Goal: Task Accomplishment & Management: Manage account settings

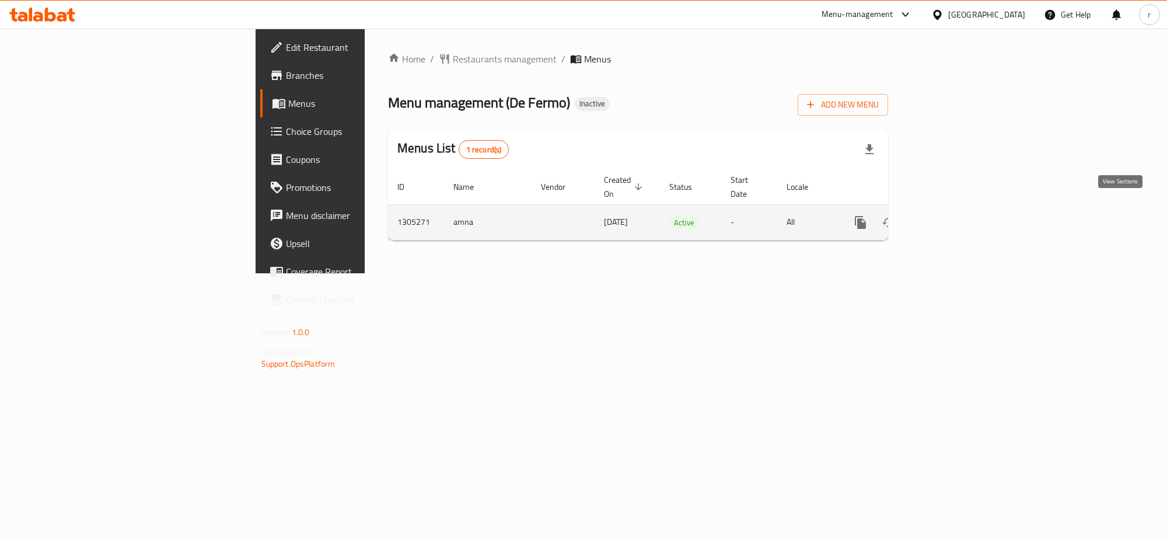
click at [952, 215] on icon "enhanced table" at bounding box center [945, 222] width 14 height 14
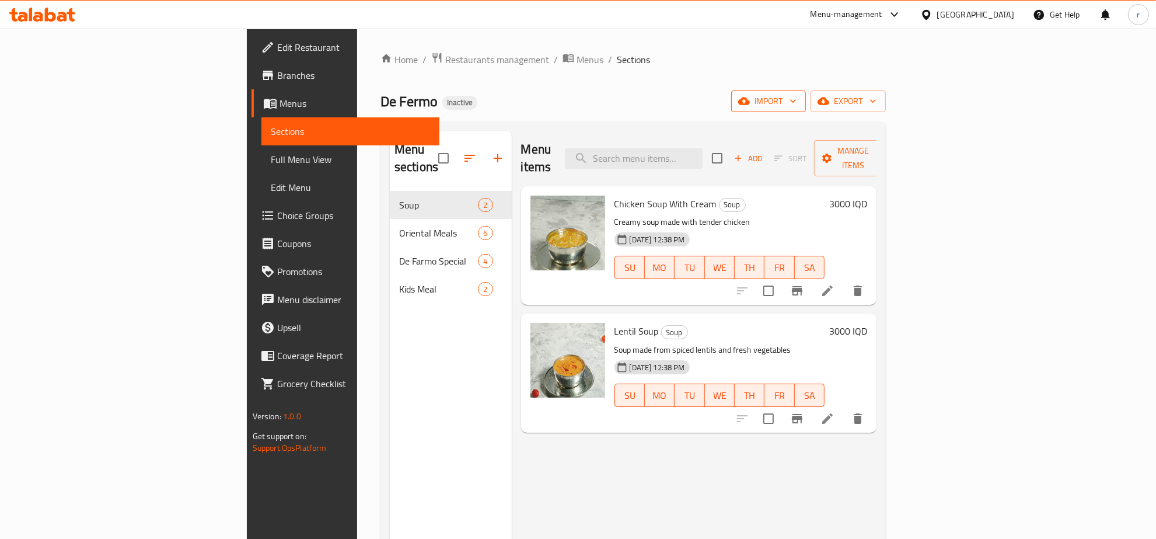
click at [797, 108] on span "import" at bounding box center [769, 101] width 56 height 15
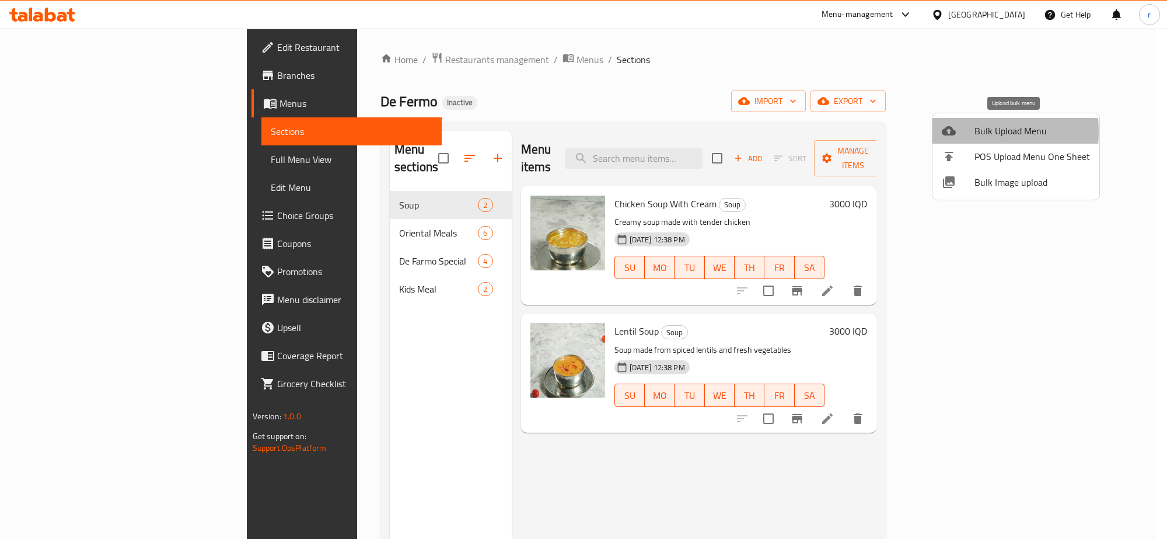
click at [959, 131] on div at bounding box center [958, 131] width 33 height 14
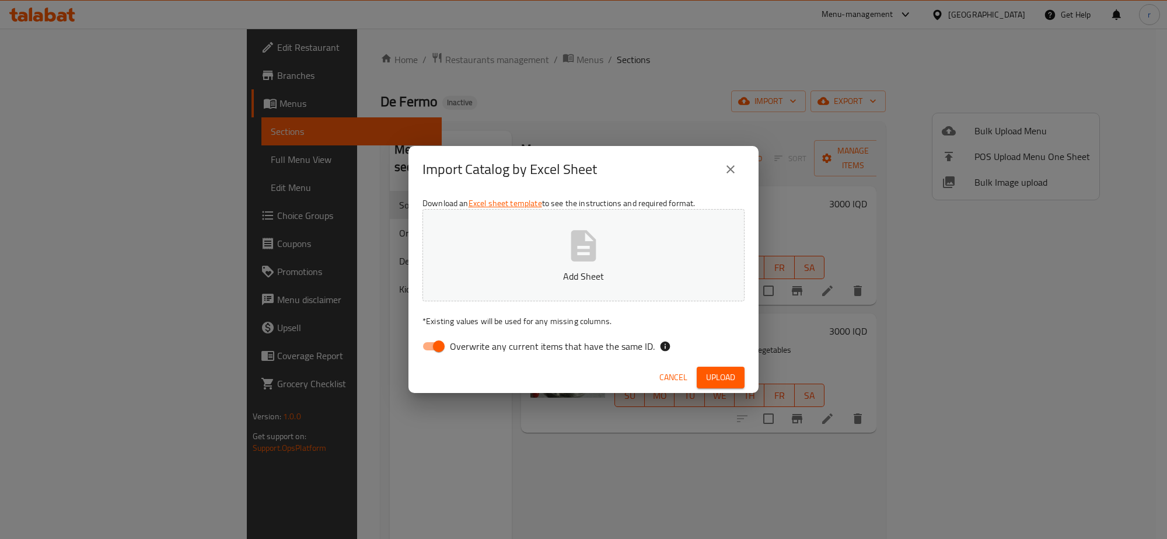
click at [432, 347] on input "Overwrite any current items that have the same ID." at bounding box center [439, 346] width 67 height 22
checkbox input "false"
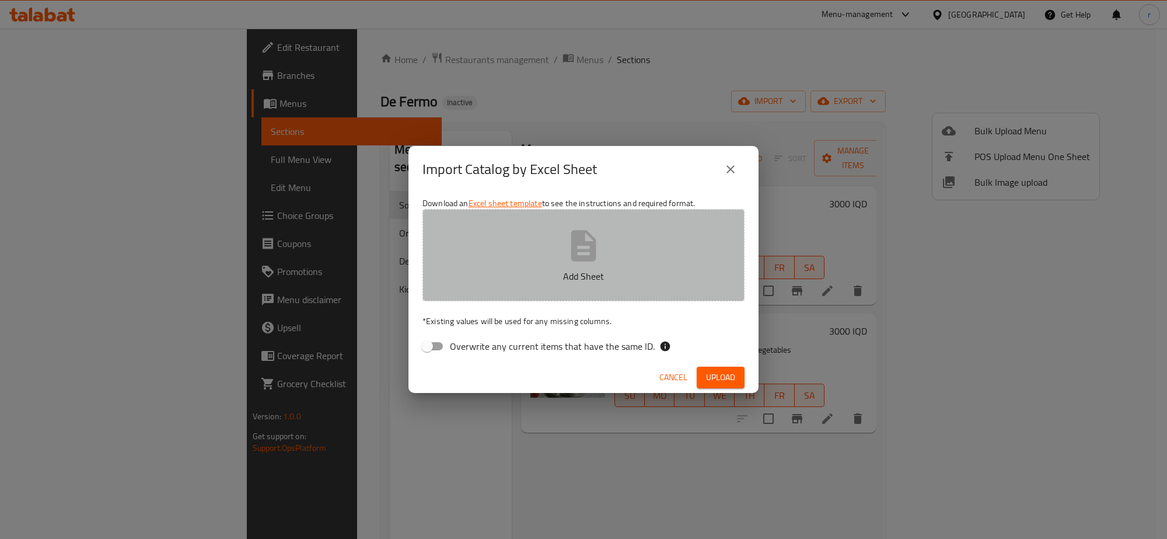
click at [494, 254] on button "Add Sheet" at bounding box center [584, 255] width 322 height 92
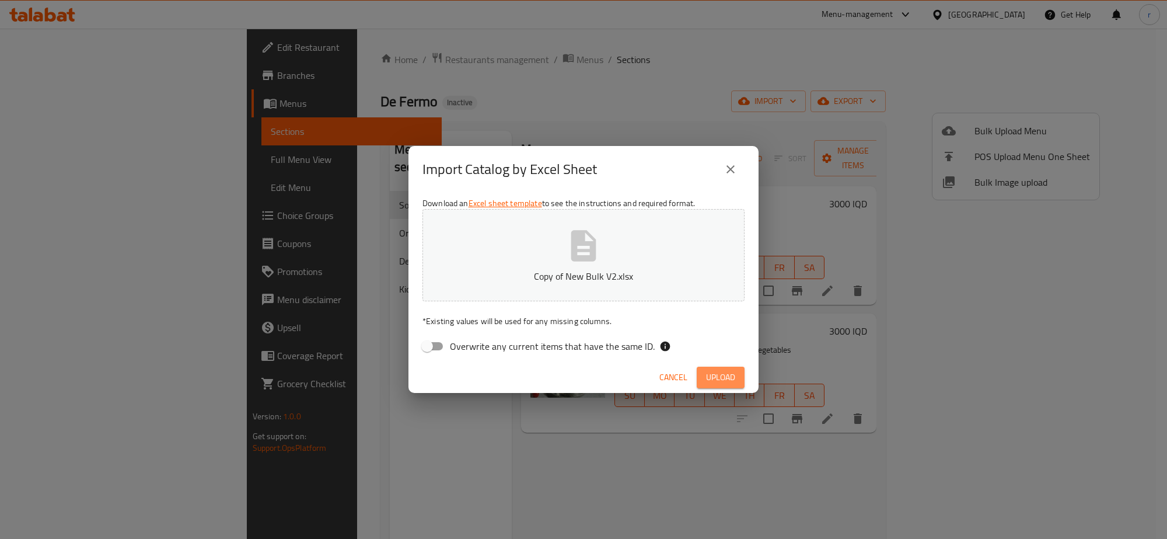
click at [729, 368] on button "Upload" at bounding box center [721, 377] width 48 height 22
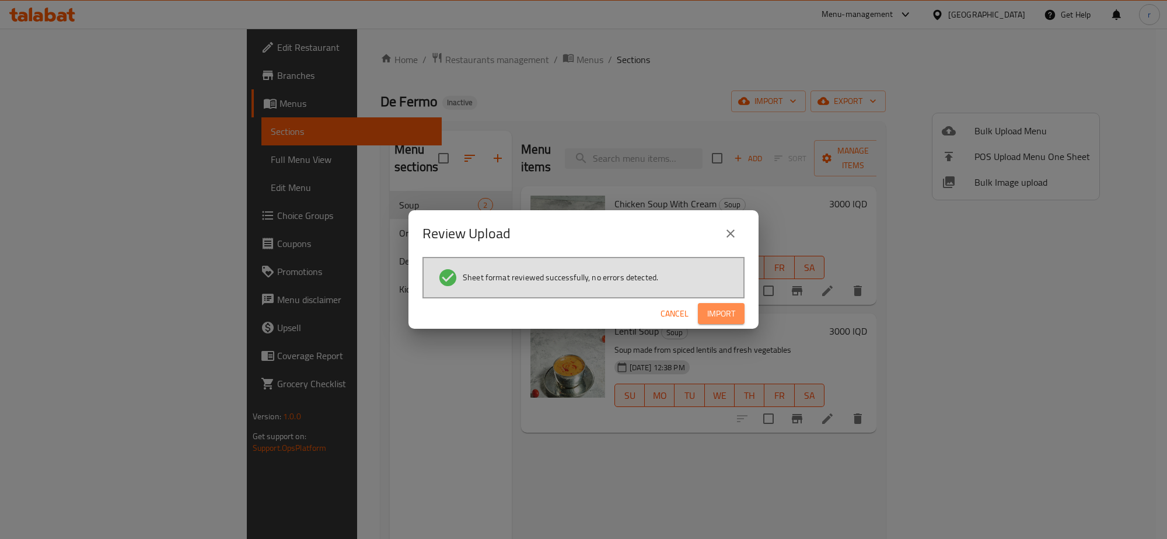
click at [727, 307] on span "Import" at bounding box center [721, 313] width 28 height 15
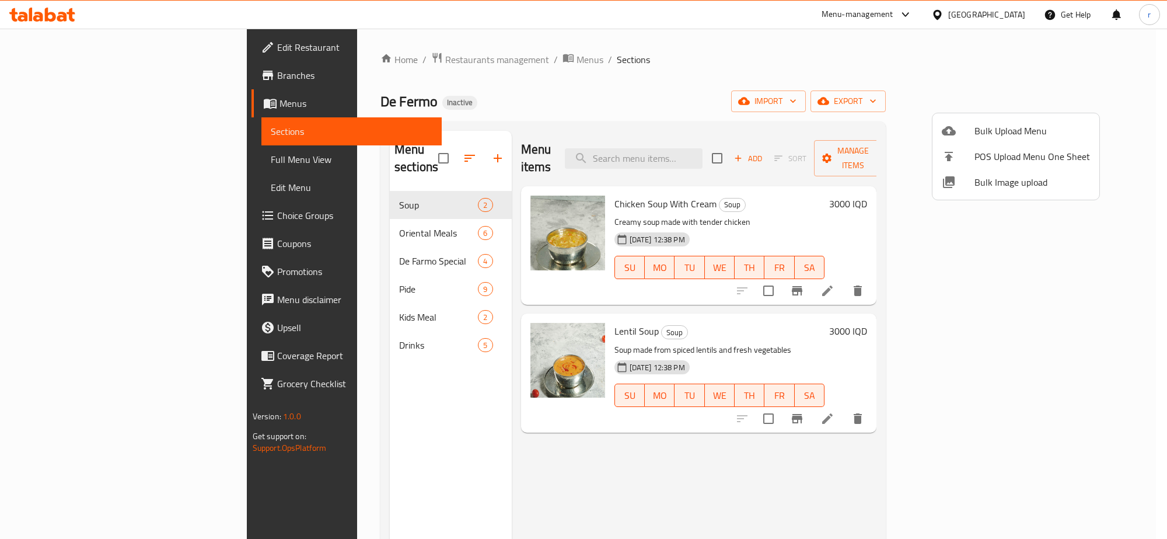
click at [98, 161] on div at bounding box center [583, 269] width 1167 height 539
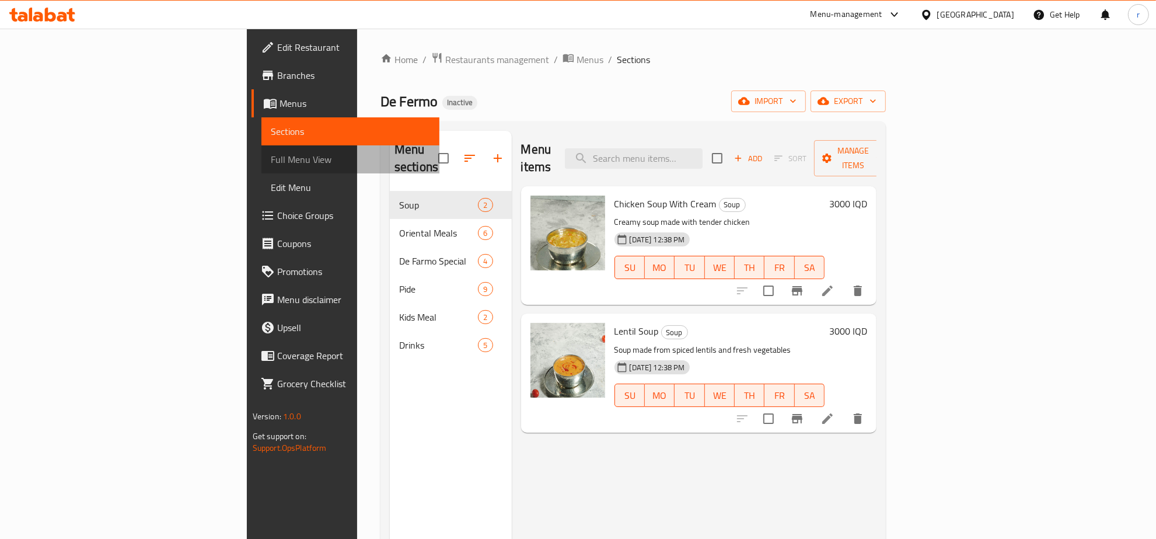
click at [271, 161] on span "Full Menu View" at bounding box center [351, 159] width 160 height 14
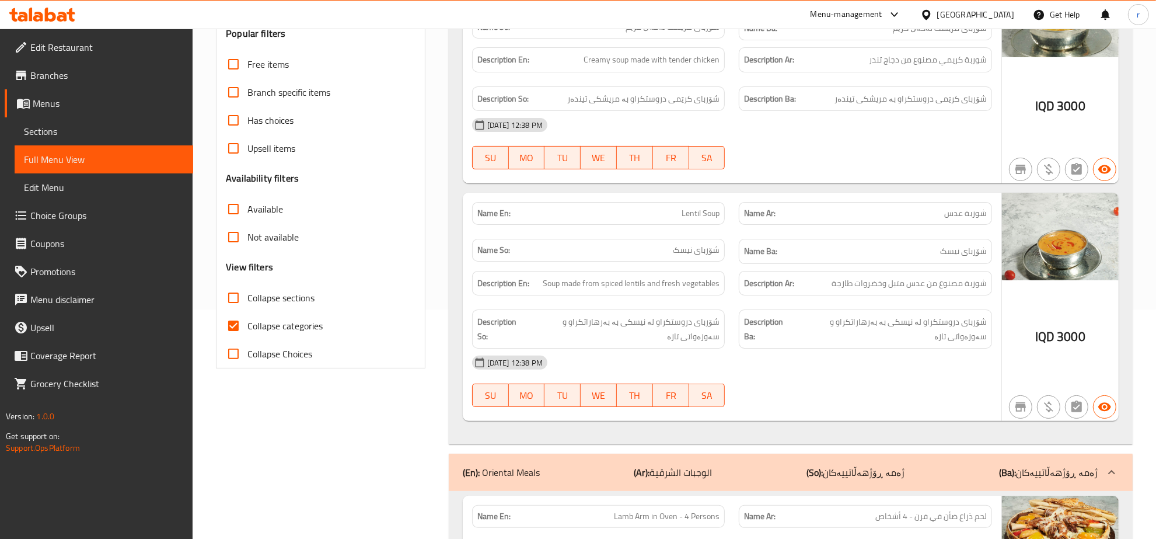
scroll to position [243, 0]
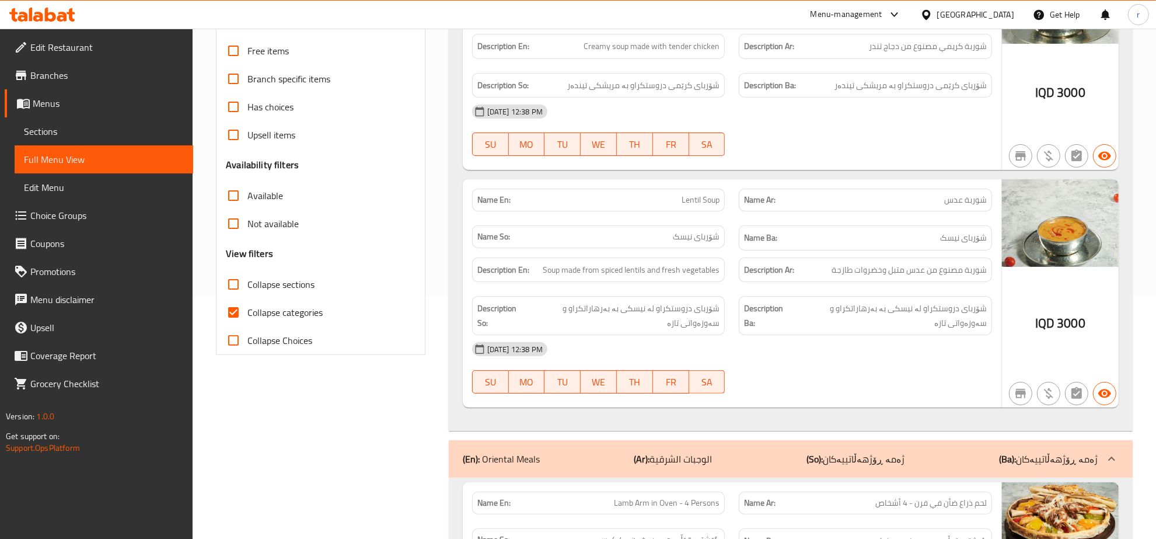
click at [238, 315] on input "Collapse categories" at bounding box center [233, 312] width 28 height 28
checkbox input "false"
click at [235, 289] on input "Collapse sections" at bounding box center [233, 284] width 28 height 28
checkbox input "true"
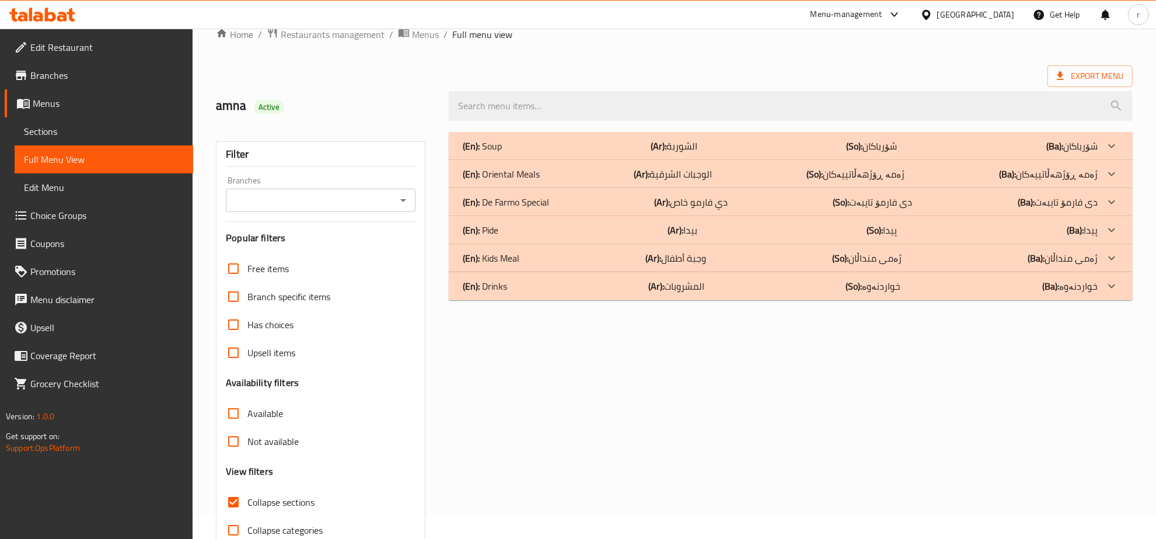
scroll to position [0, 0]
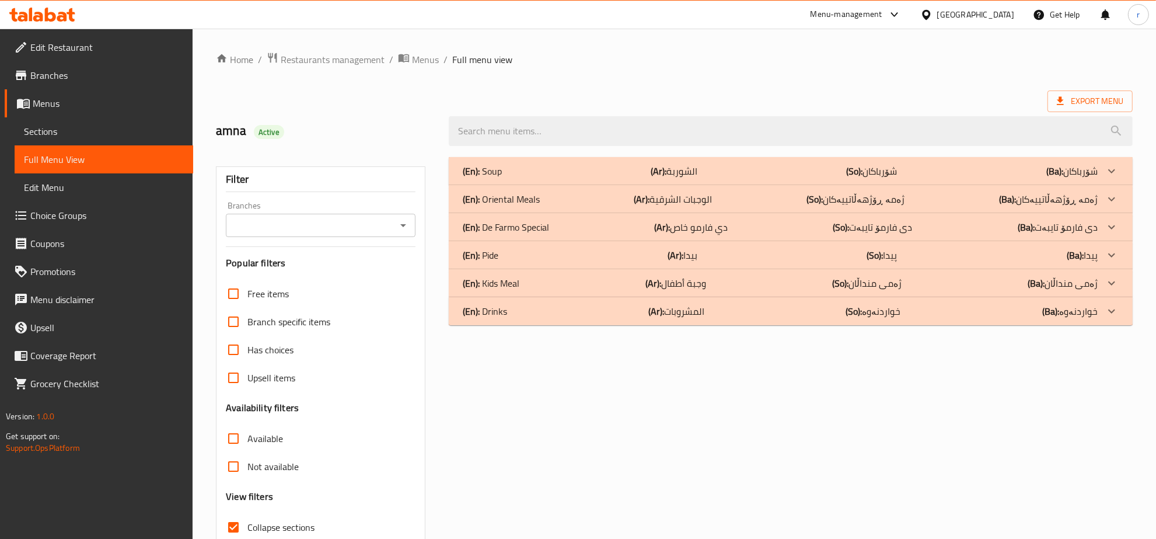
click at [400, 226] on icon "Open" at bounding box center [403, 225] width 14 height 14
click at [334, 285] on li "De Fermo," at bounding box center [320, 276] width 189 height 21
type input "De Fermo,"
click at [942, 178] on div "(En): Pide (Ar): بيدا (So): پیدا (Ba): پیدا" at bounding box center [780, 171] width 635 height 14
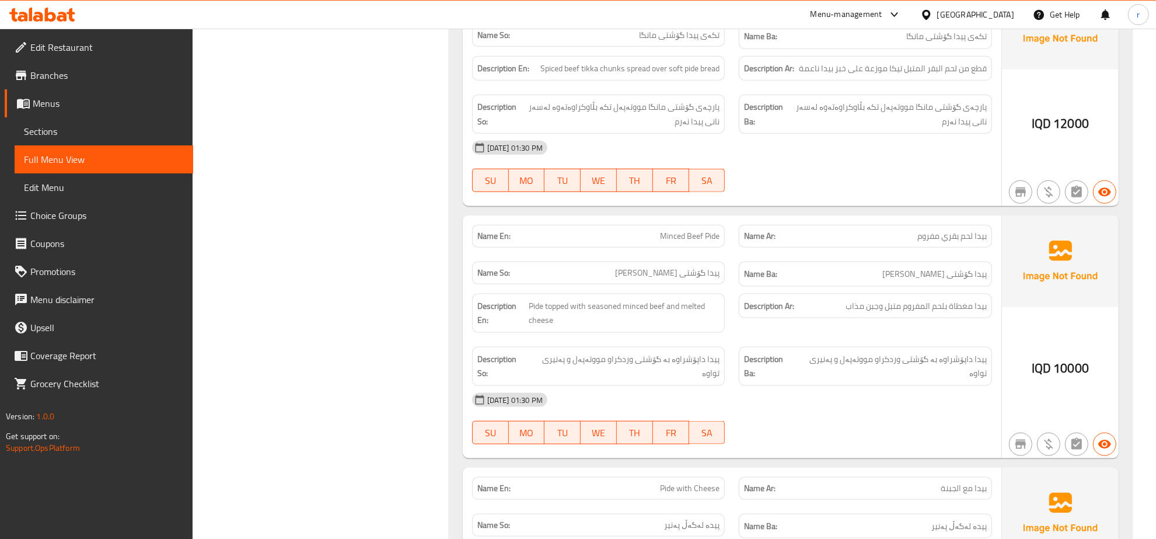
scroll to position [1932, 0]
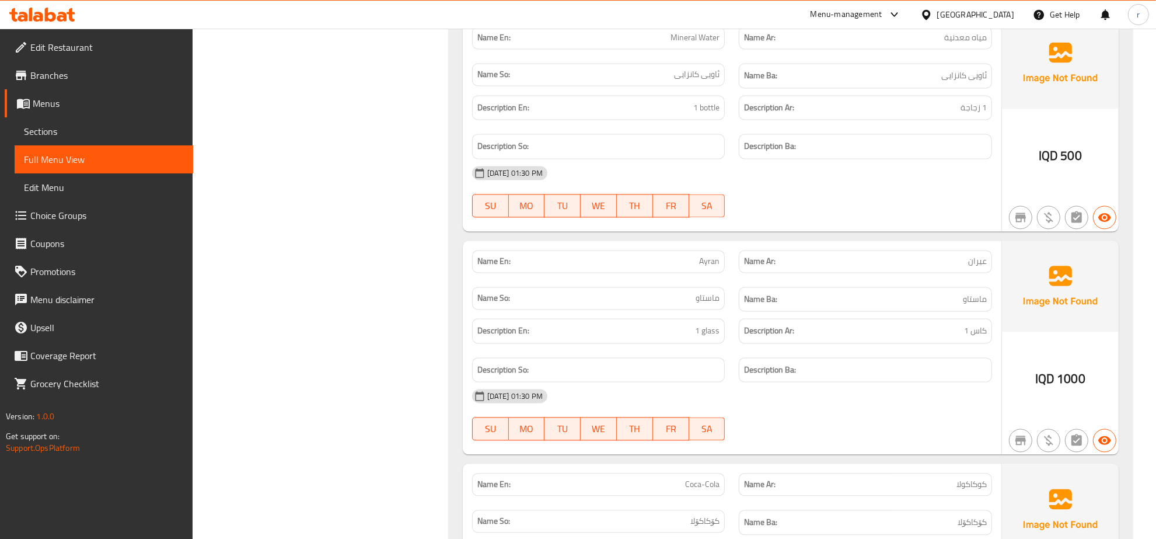
scroll to position [2418, 0]
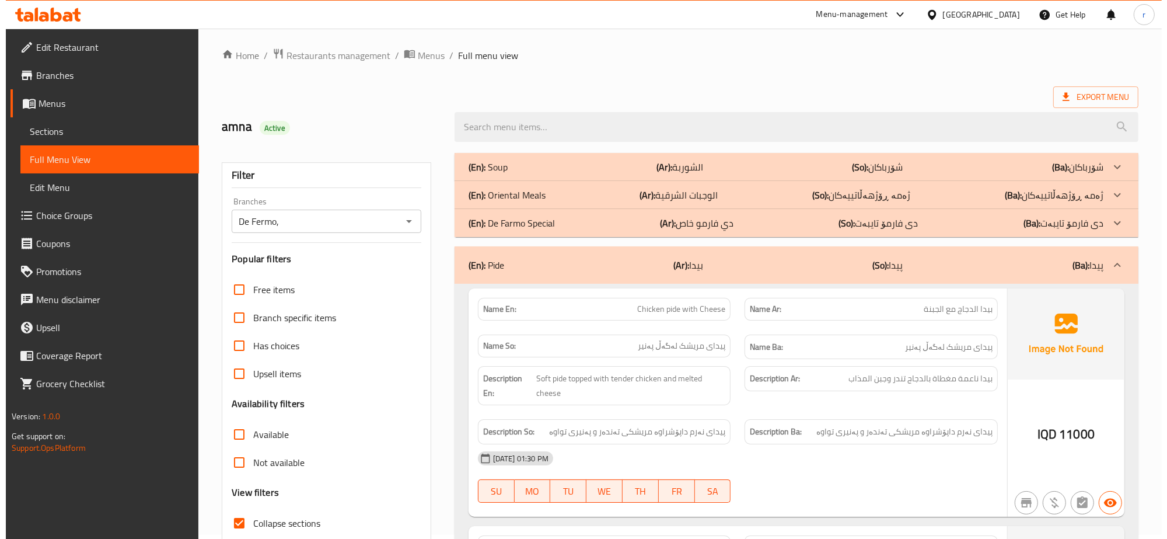
scroll to position [0, 0]
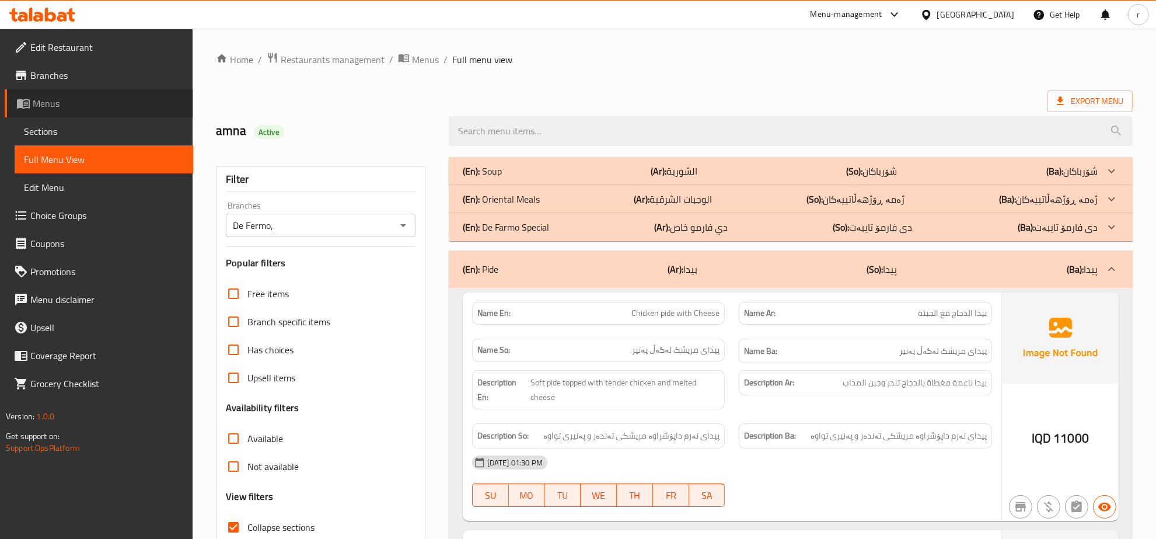
click at [108, 98] on span "Menus" at bounding box center [108, 103] width 151 height 14
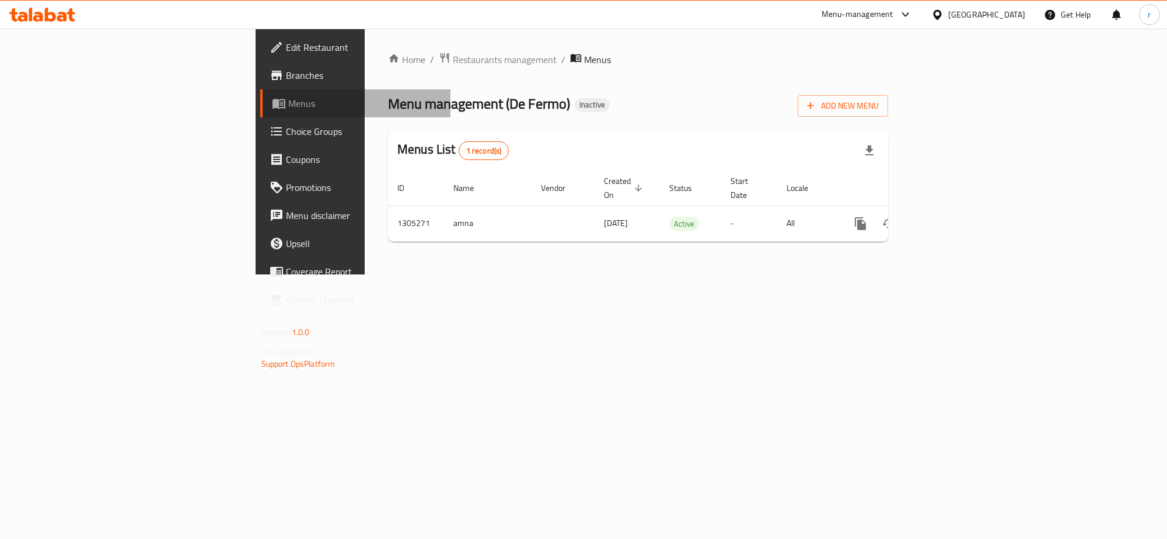
click at [288, 100] on span "Menus" at bounding box center [364, 103] width 153 height 14
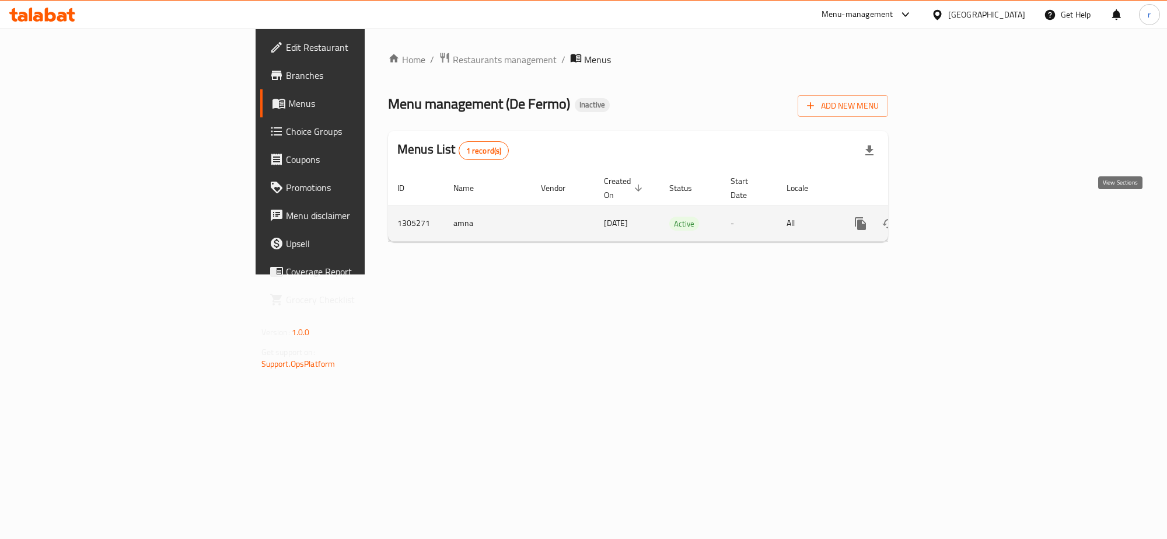
click at [952, 217] on icon "enhanced table" at bounding box center [945, 224] width 14 height 14
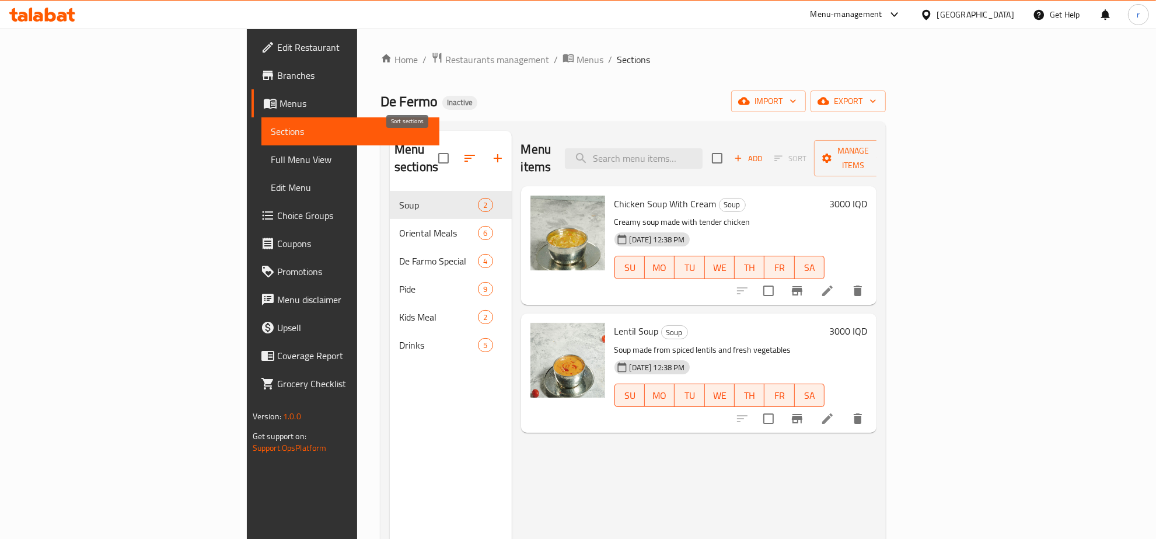
click at [463, 151] on icon "button" at bounding box center [470, 158] width 14 height 14
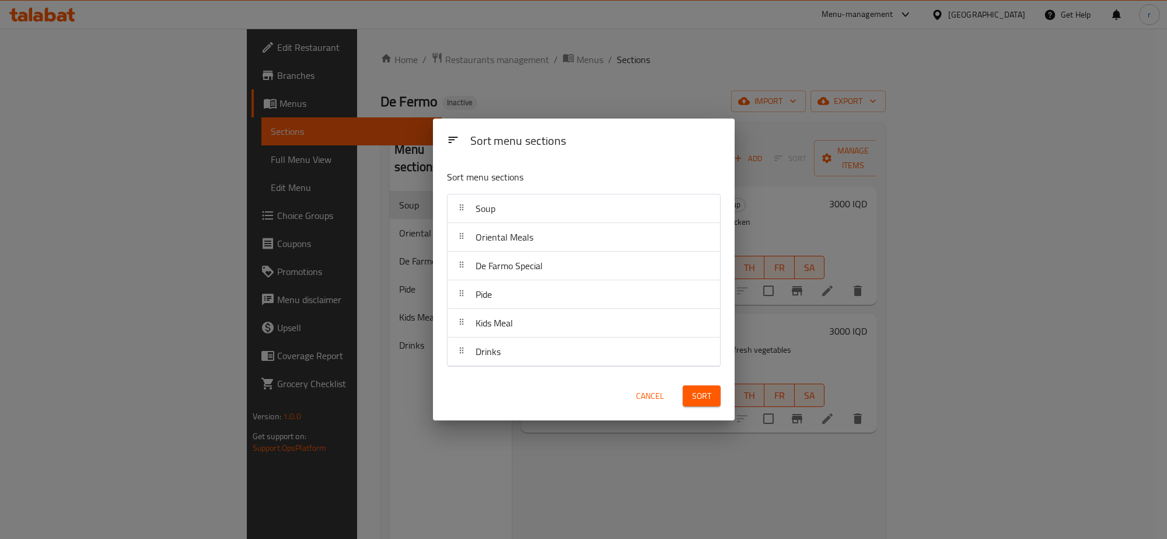
click at [372, 453] on div "Sort menu sections Sort menu sections Soup Oriental Meals De Farmo Special Pide…" at bounding box center [583, 269] width 1167 height 539
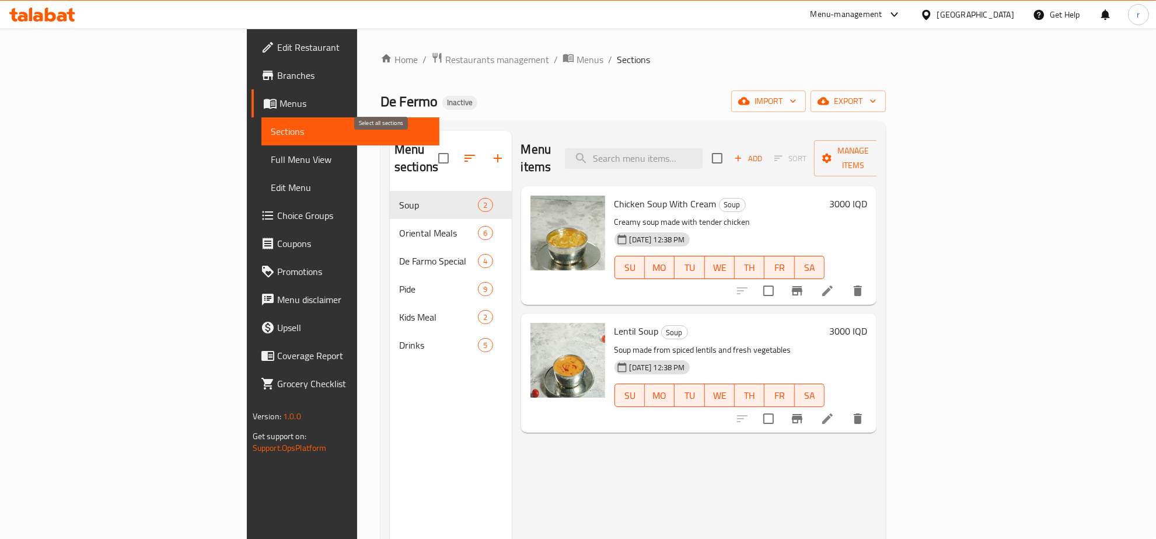
click at [431, 147] on input "checkbox" at bounding box center [443, 158] width 25 height 25
checkbox input "true"
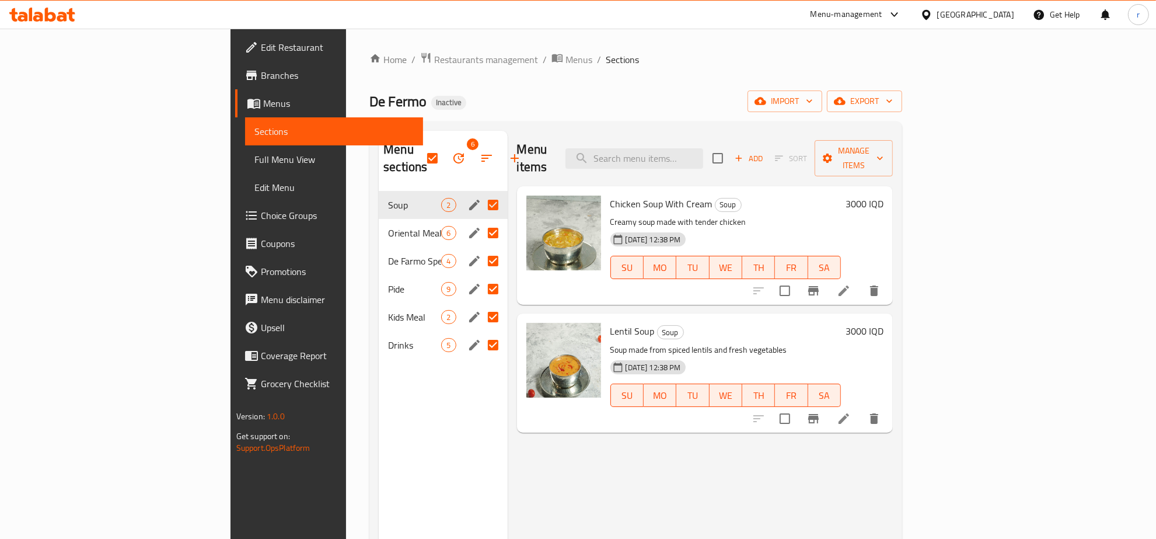
click at [481, 193] on input "Menu sections" at bounding box center [493, 205] width 25 height 25
checkbox input "false"
click at [481, 221] on input "Menu sections" at bounding box center [493, 233] width 25 height 25
checkbox input "false"
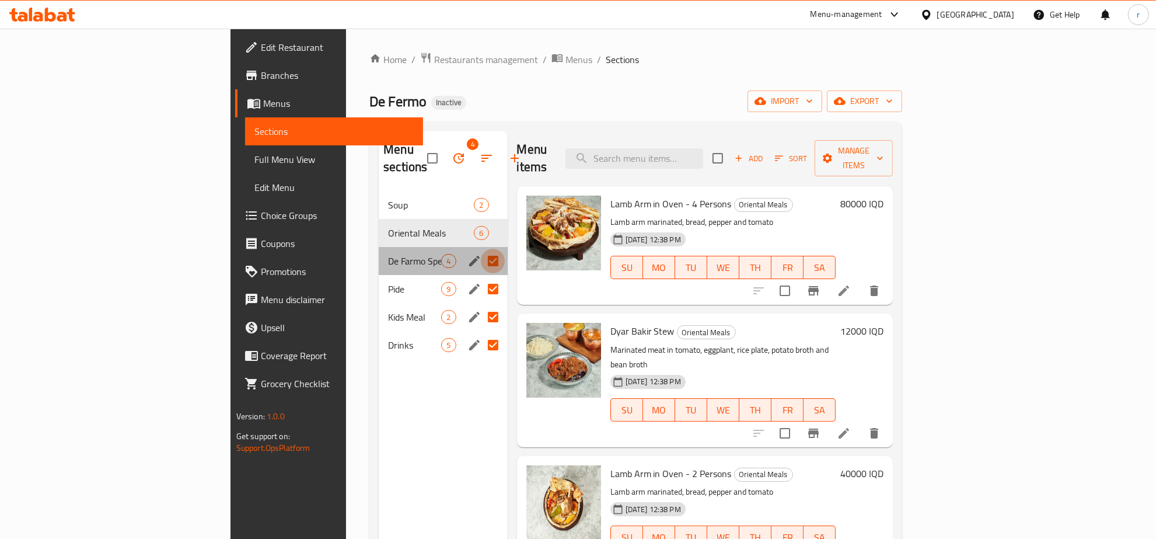
click at [481, 249] on input "Menu sections" at bounding box center [493, 261] width 25 height 25
checkbox input "false"
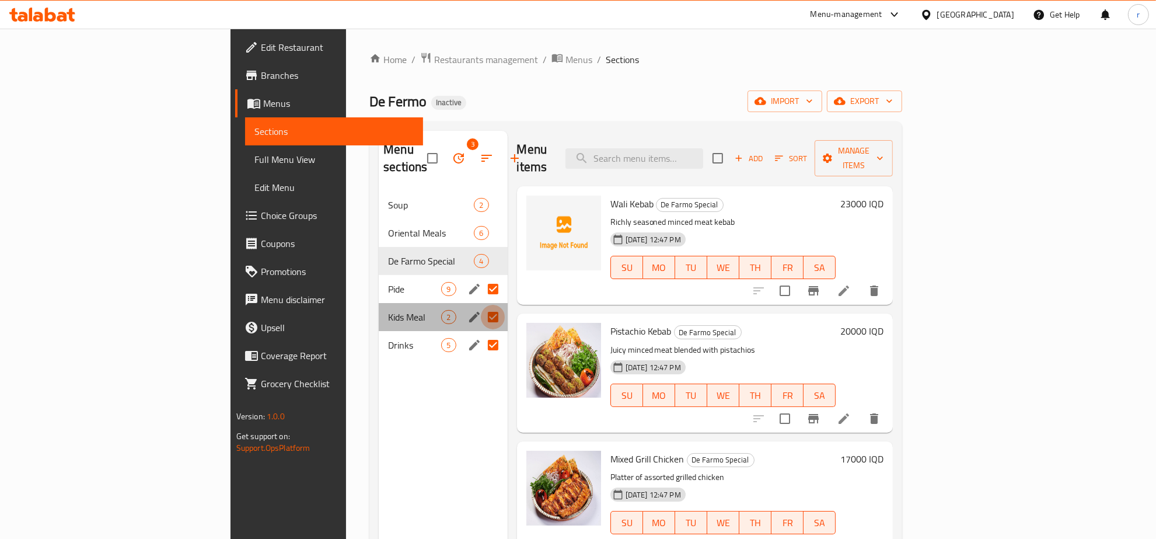
click at [481, 305] on input "Menu sections" at bounding box center [493, 317] width 25 height 25
checkbox input "false"
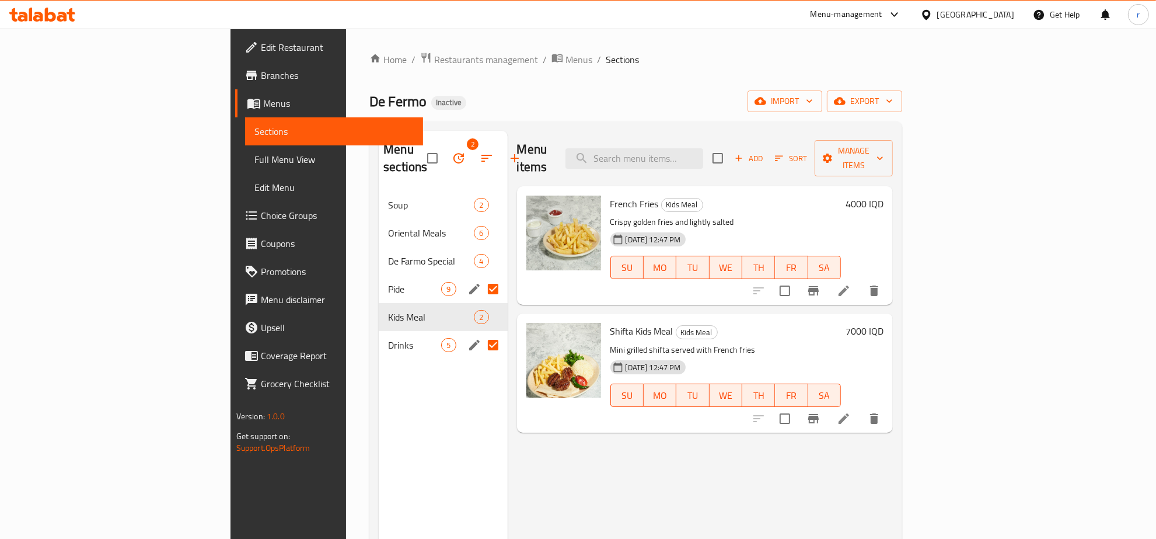
click at [379, 401] on div "Menu sections 2 Soup 2 Oriental Meals 6 De Farmo Special 4 Pide 9 Kids Meal 2 D…" at bounding box center [443, 400] width 128 height 539
click at [420, 150] on input "checkbox" at bounding box center [432, 158] width 25 height 25
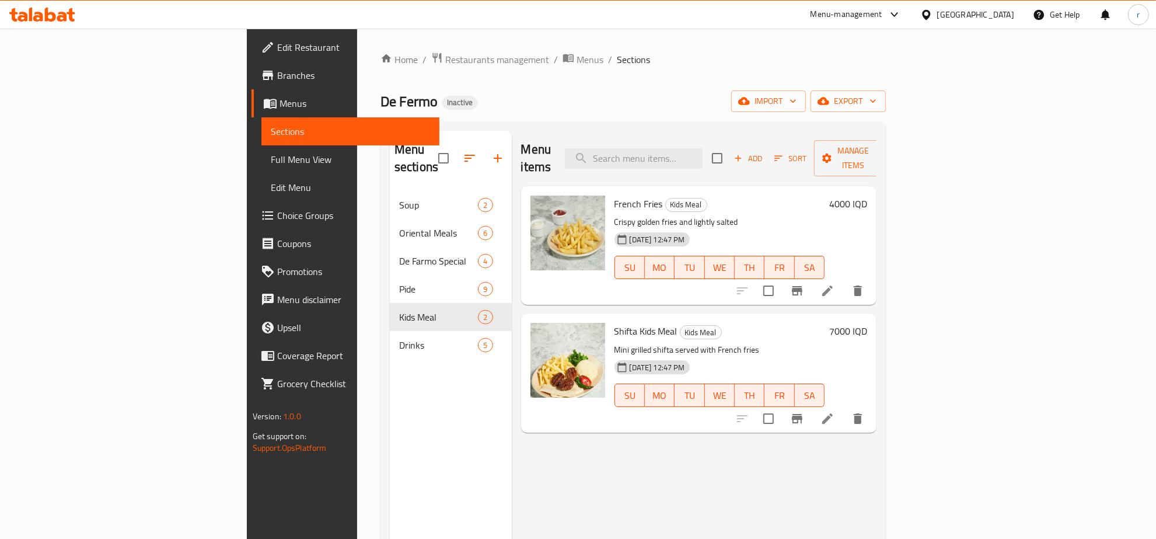
click at [390, 407] on div "Menu sections Soup 2 Oriental Meals 6 De Farmo Special 4 Pide 9 Kids Meal 2 Dri…" at bounding box center [451, 400] width 122 height 539
click at [465, 155] on icon "button" at bounding box center [470, 158] width 11 height 7
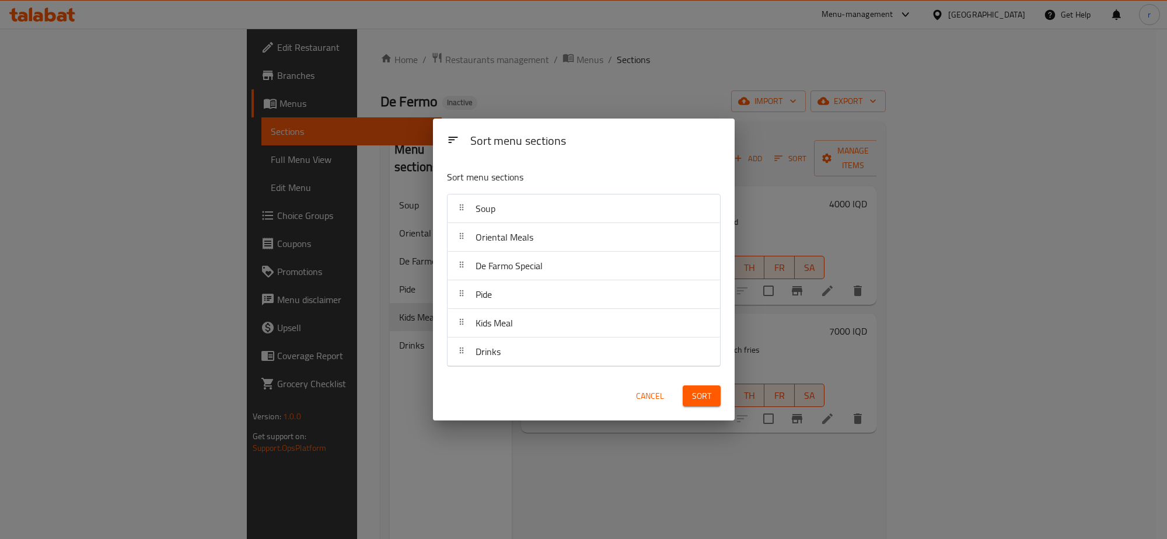
click at [310, 444] on div "Sort menu sections Sort menu sections Soup Oriental Meals De Farmo Special Pide…" at bounding box center [583, 269] width 1167 height 539
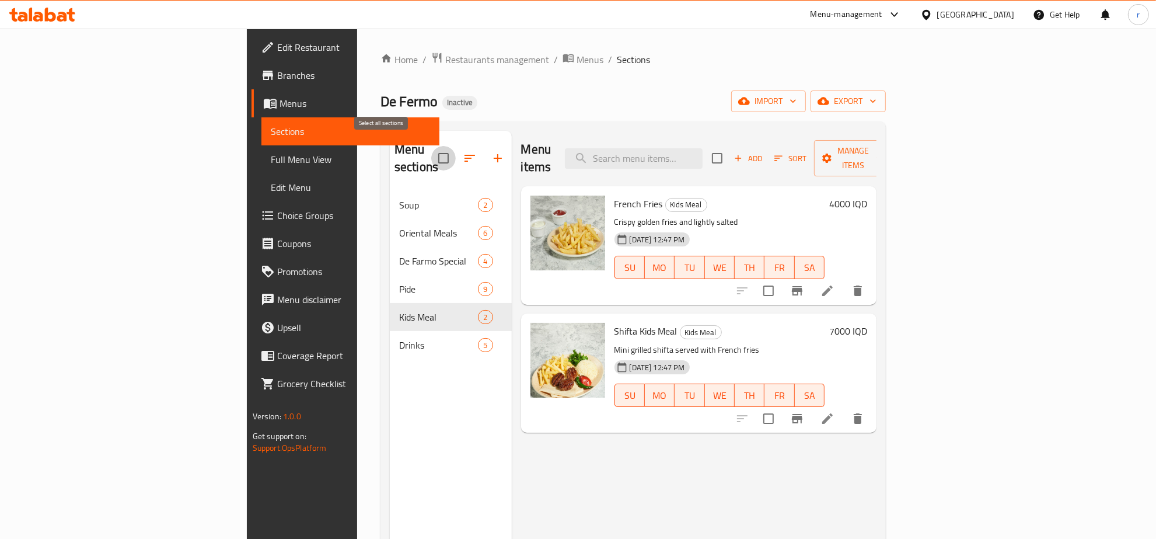
click at [431, 153] on input "checkbox" at bounding box center [443, 158] width 25 height 25
checkbox input "true"
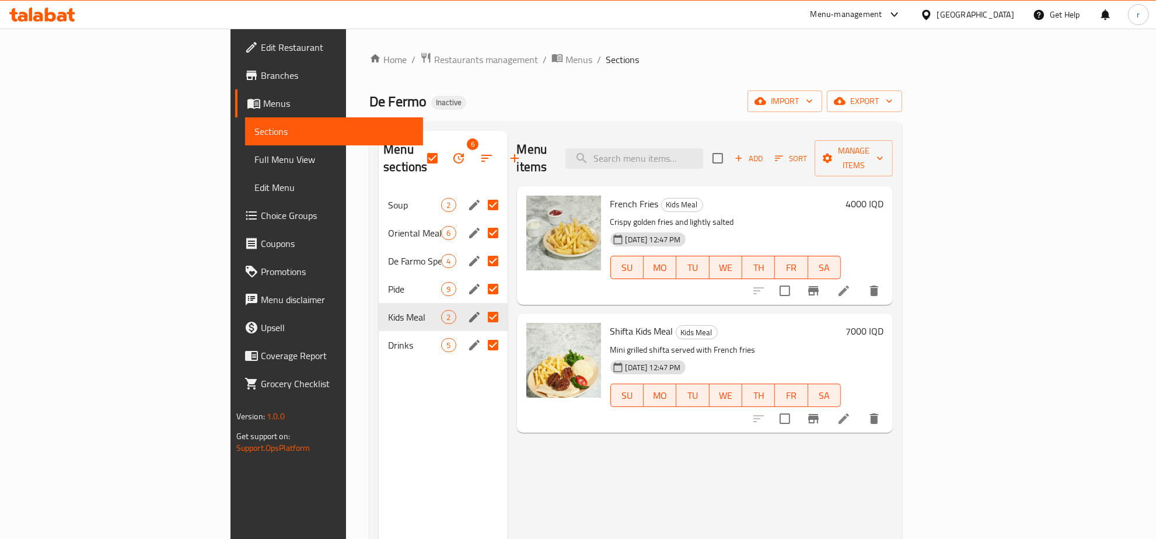
click at [481, 333] on input "Menu sections" at bounding box center [493, 345] width 25 height 25
checkbox input "false"
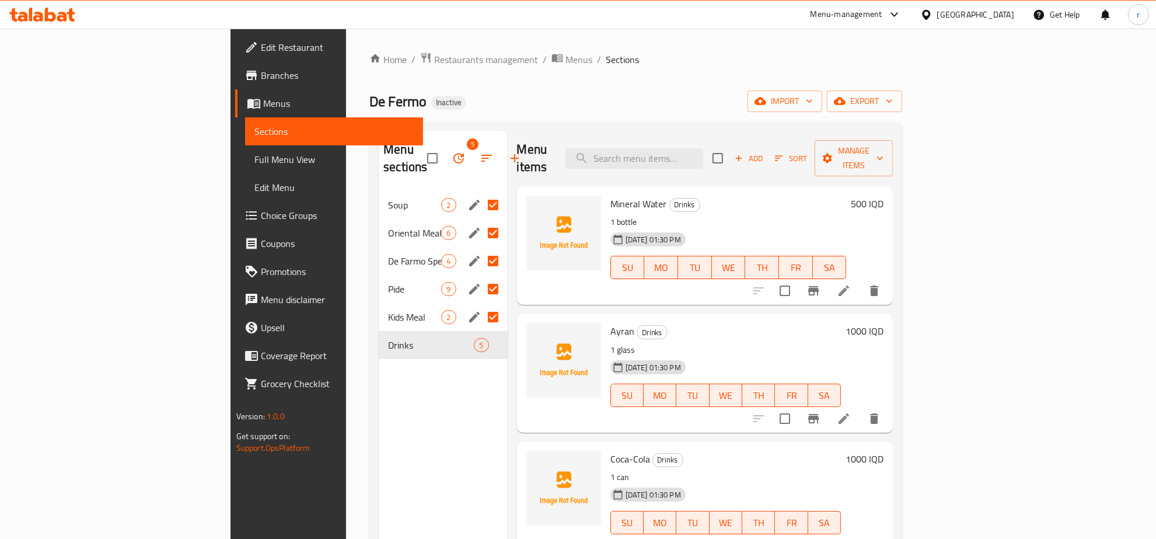
click at [481, 277] on input "Menu sections" at bounding box center [493, 289] width 25 height 25
checkbox input "false"
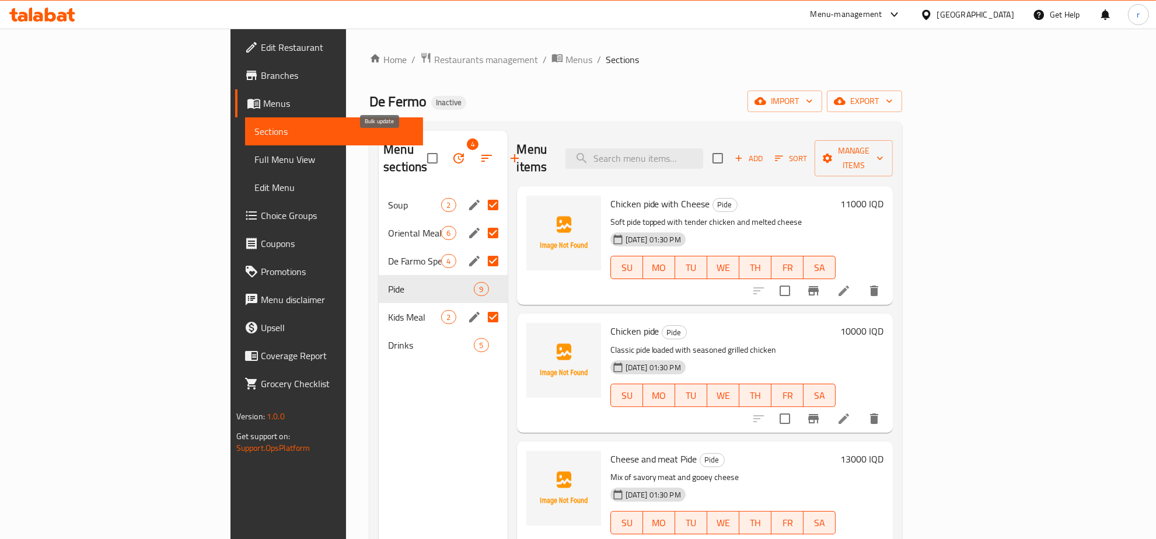
click at [453, 153] on icon "button" at bounding box center [458, 158] width 11 height 11
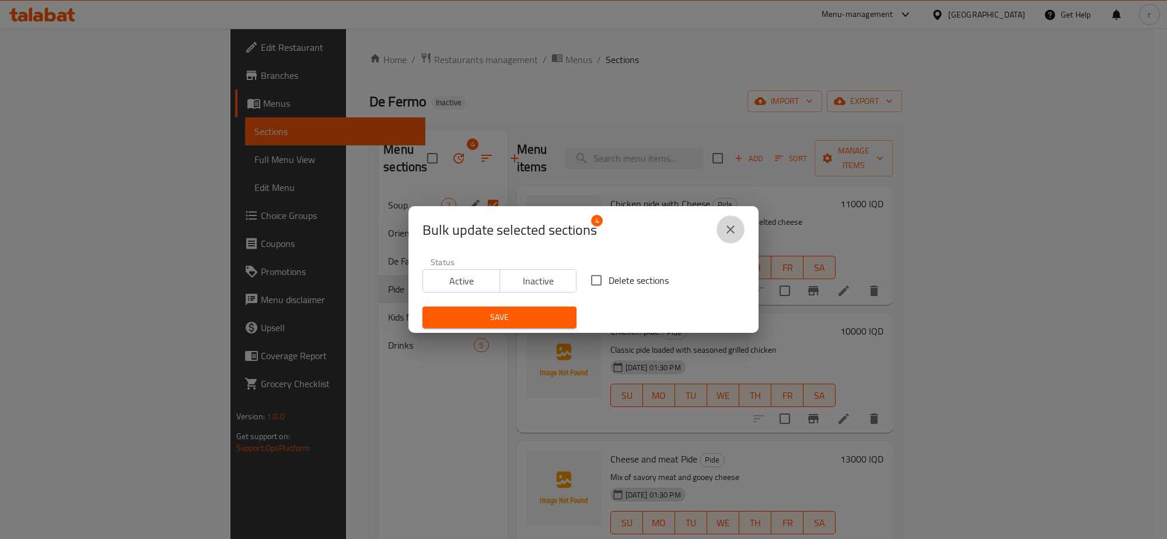
click at [728, 229] on icon "close" at bounding box center [731, 229] width 14 height 14
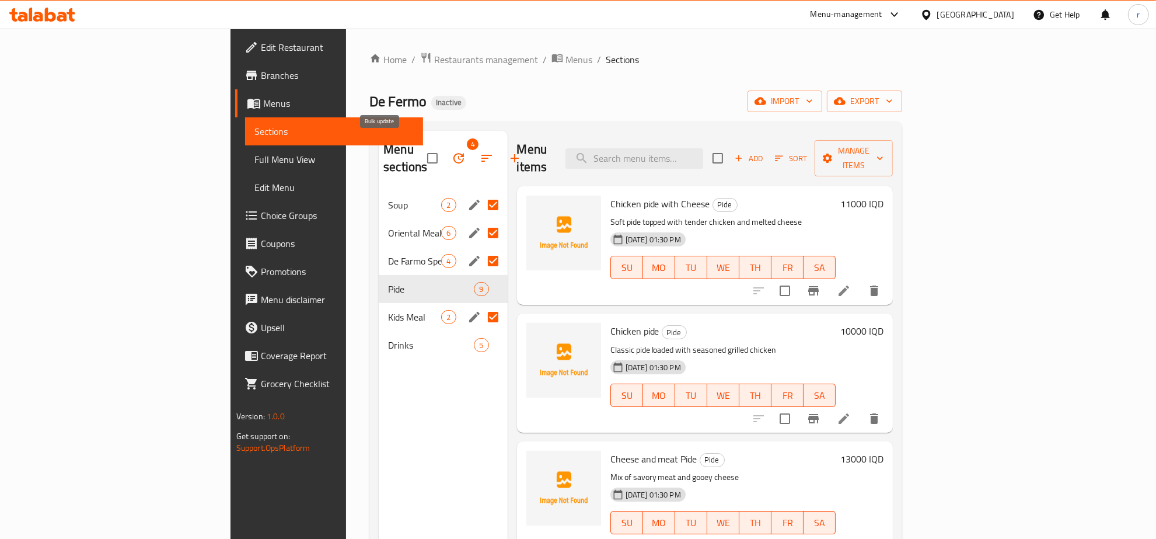
click at [445, 151] on button "button" at bounding box center [459, 158] width 28 height 28
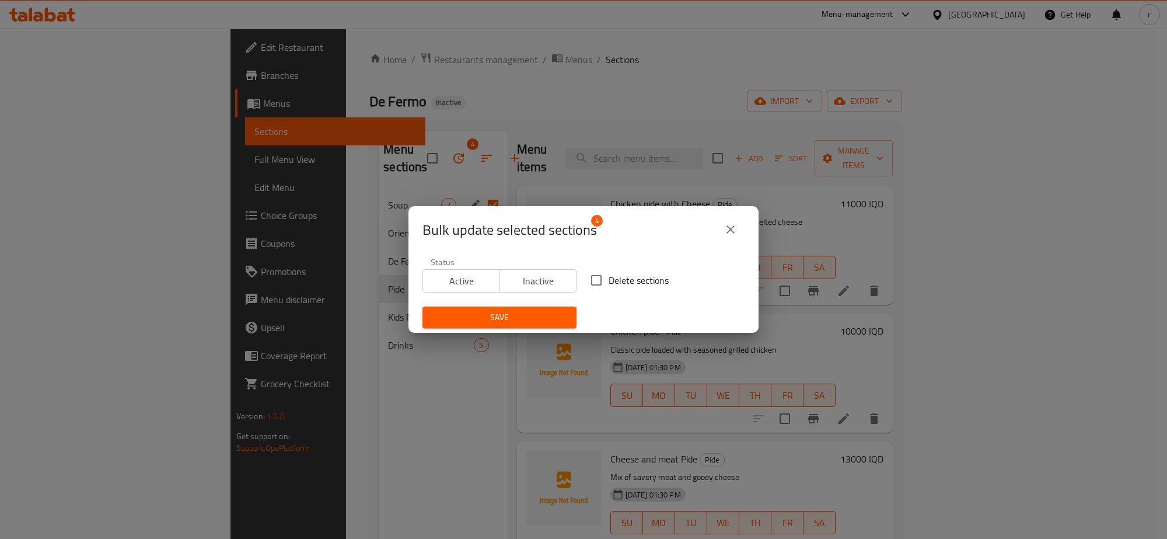
click at [731, 229] on icon "close" at bounding box center [731, 229] width 8 height 8
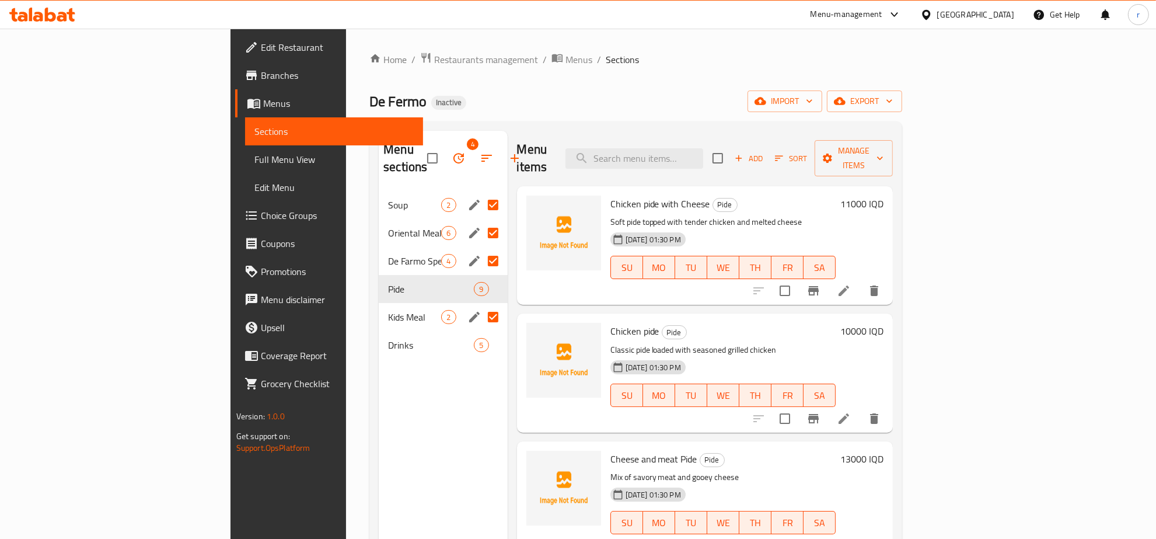
click at [481, 194] on input "Menu sections" at bounding box center [493, 205] width 25 height 25
checkbox input "false"
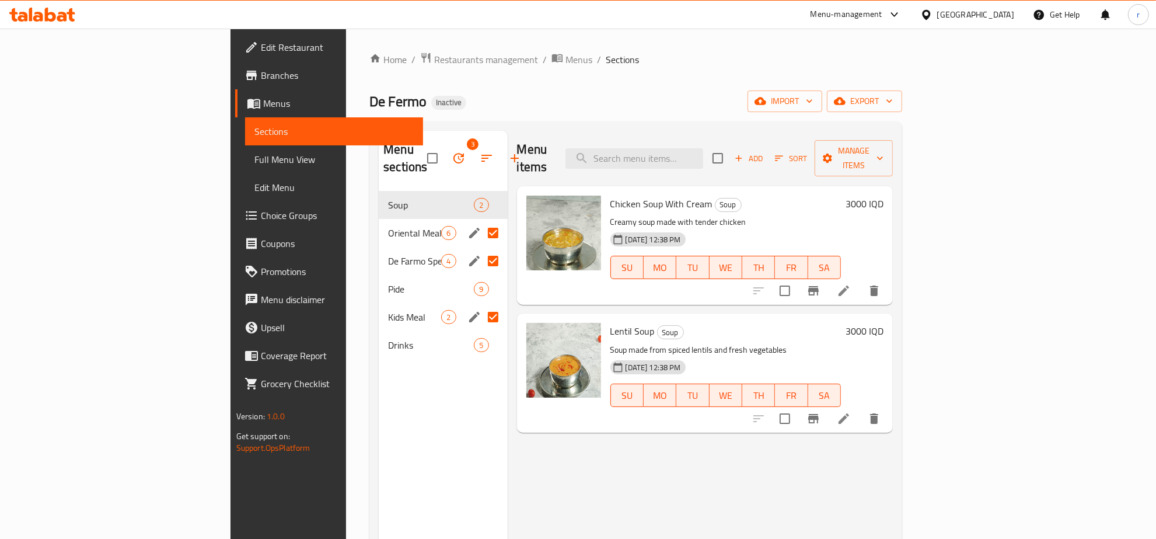
click at [481, 221] on input "Menu sections" at bounding box center [493, 233] width 25 height 25
checkbox input "false"
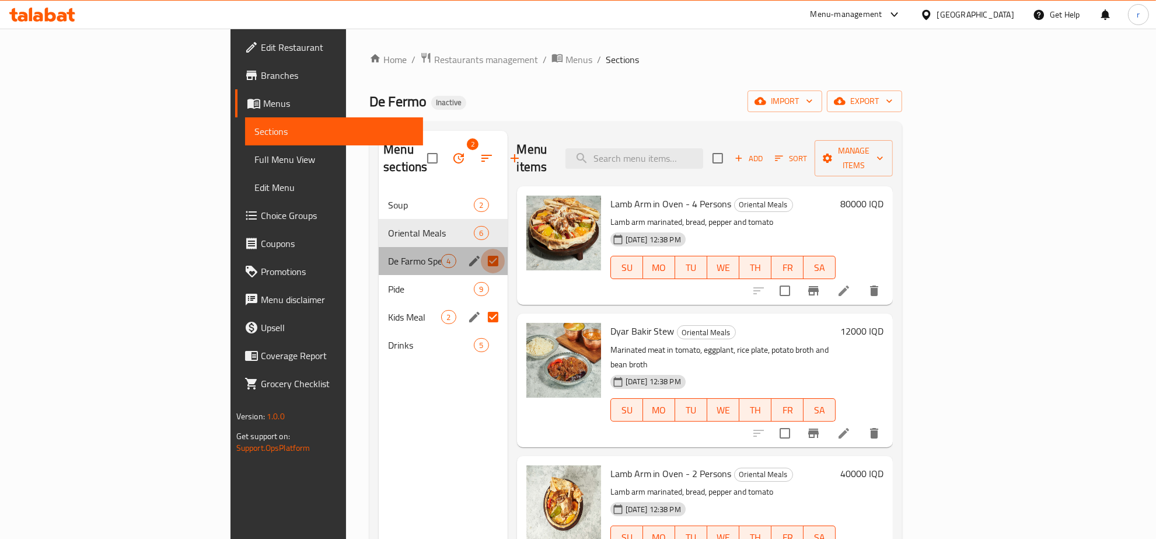
click at [481, 249] on input "Menu sections" at bounding box center [493, 261] width 25 height 25
checkbox input "false"
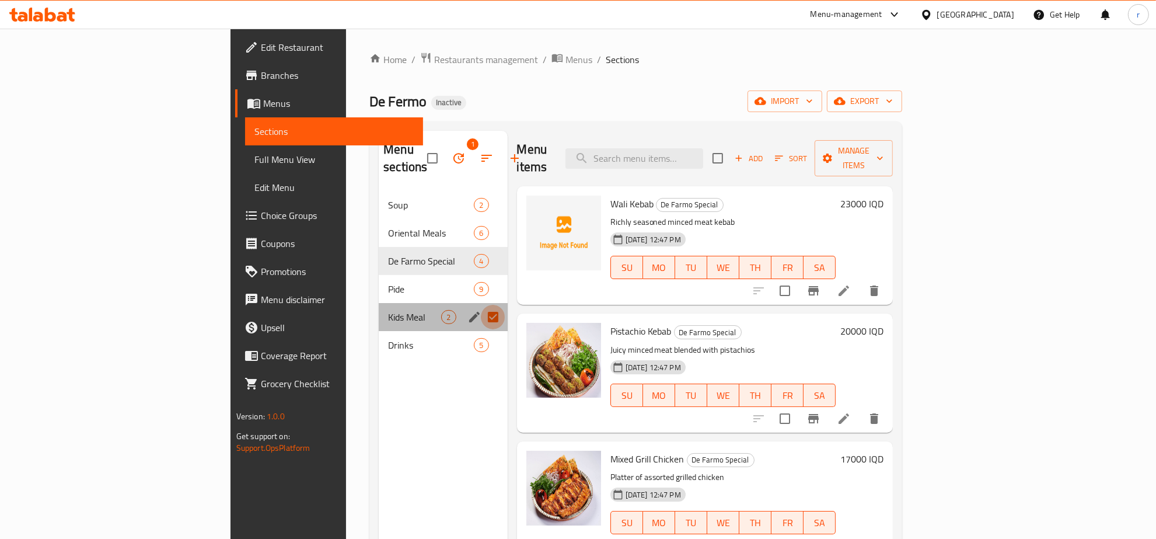
click at [481, 305] on input "Menu sections" at bounding box center [493, 317] width 25 height 25
checkbox input "false"
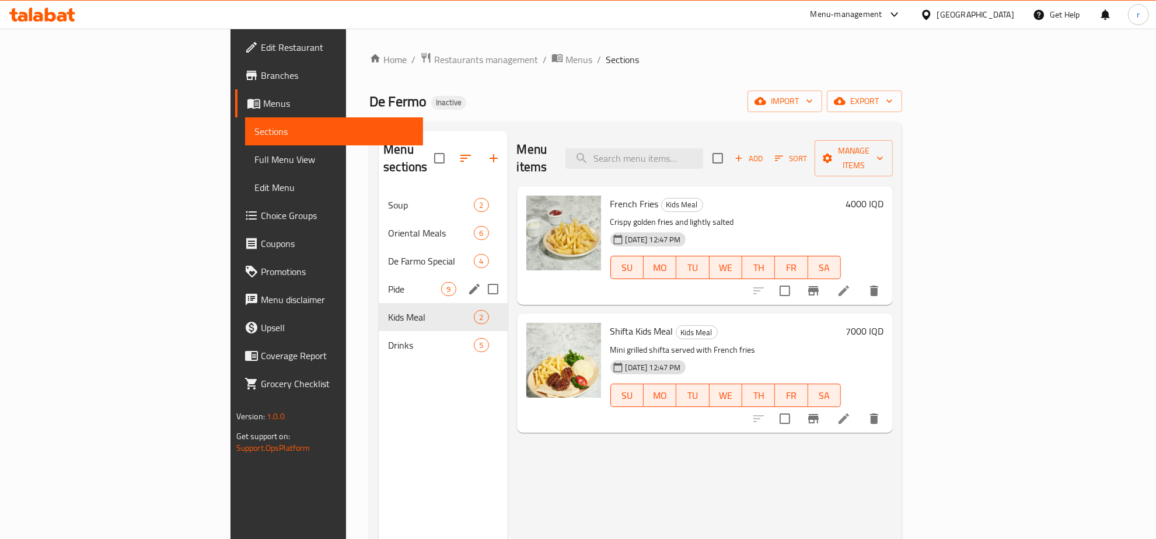
click at [481, 277] on input "Menu sections" at bounding box center [493, 289] width 25 height 25
checkbox input "true"
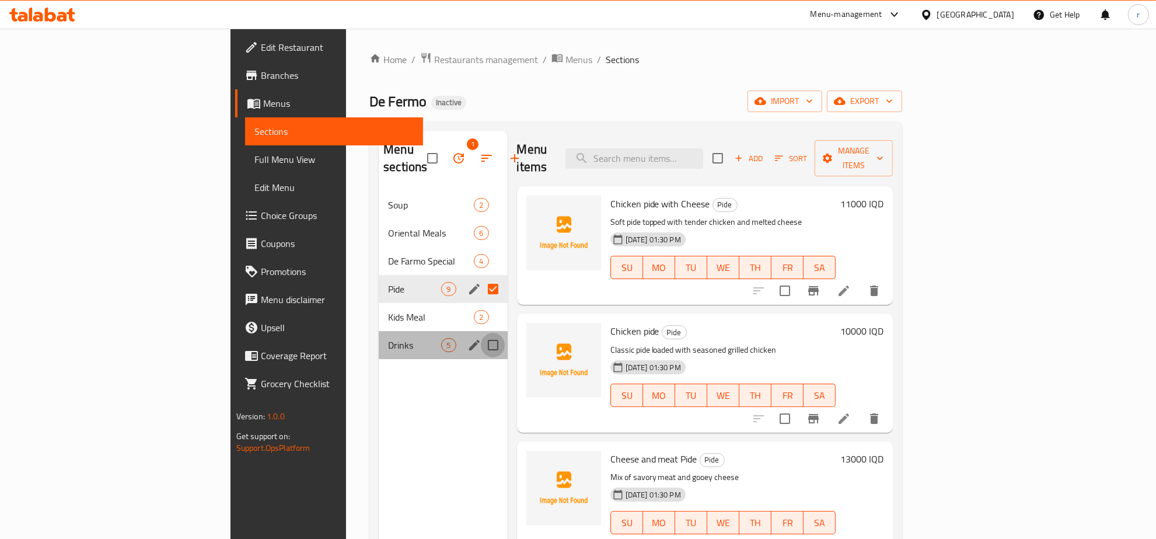
click at [481, 333] on input "Menu sections" at bounding box center [493, 345] width 25 height 25
checkbox input "true"
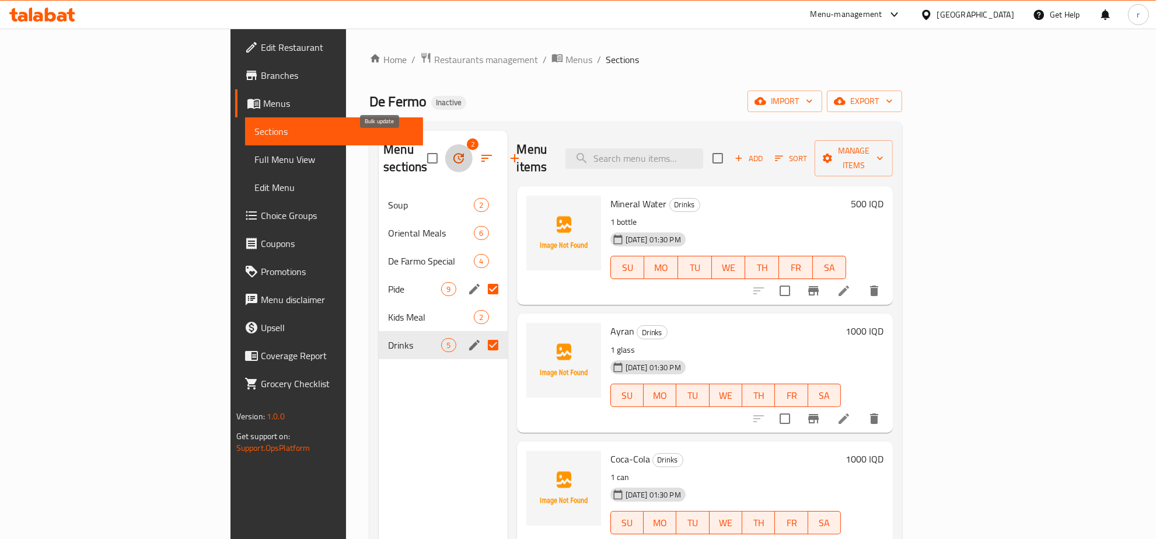
click at [452, 152] on icon "button" at bounding box center [459, 158] width 14 height 14
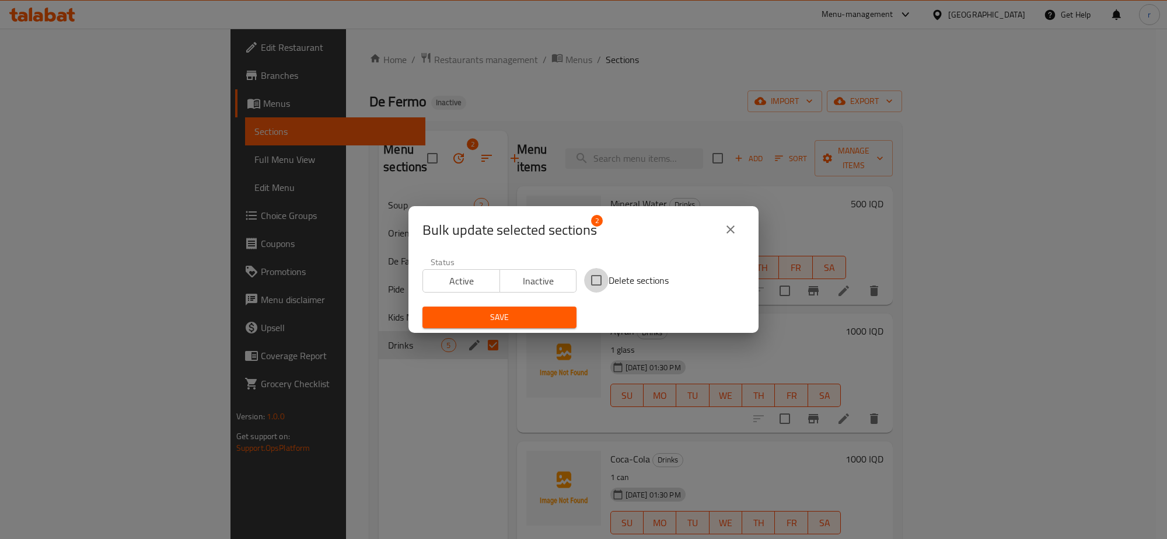
click at [589, 276] on input "Delete sections" at bounding box center [596, 280] width 25 height 25
checkbox input "true"
click at [497, 310] on span "Save" at bounding box center [499, 317] width 135 height 15
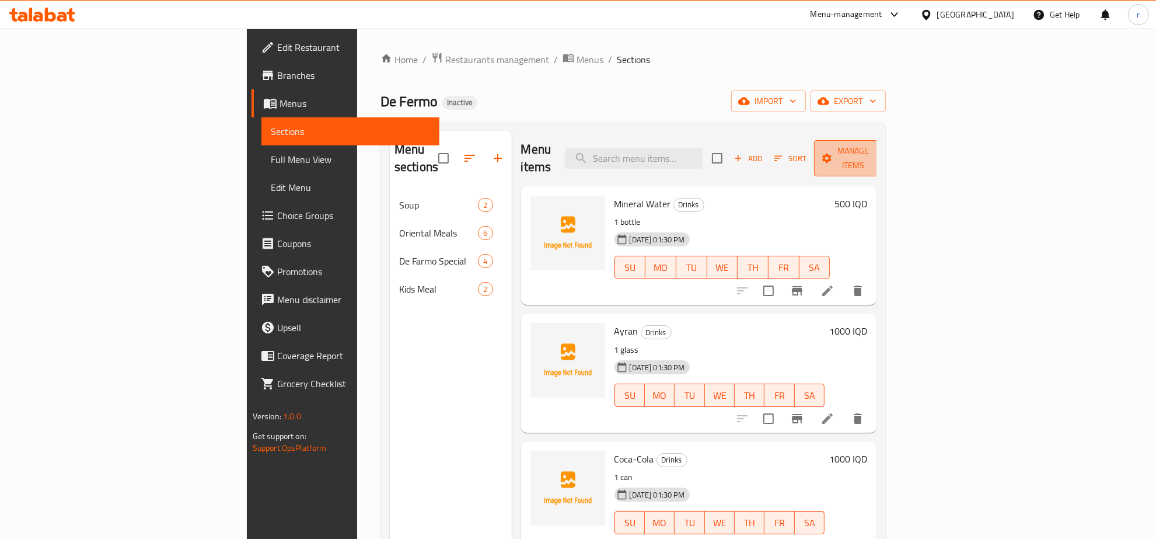
click at [833, 152] on icon "button" at bounding box center [827, 158] width 12 height 12
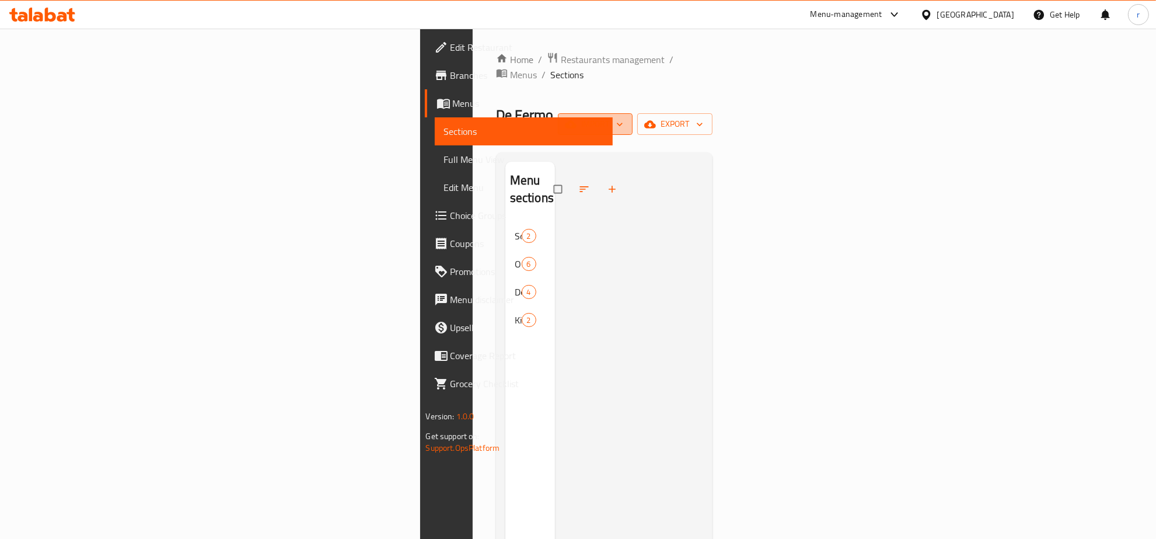
click at [623, 117] on span "import" at bounding box center [595, 124] width 56 height 15
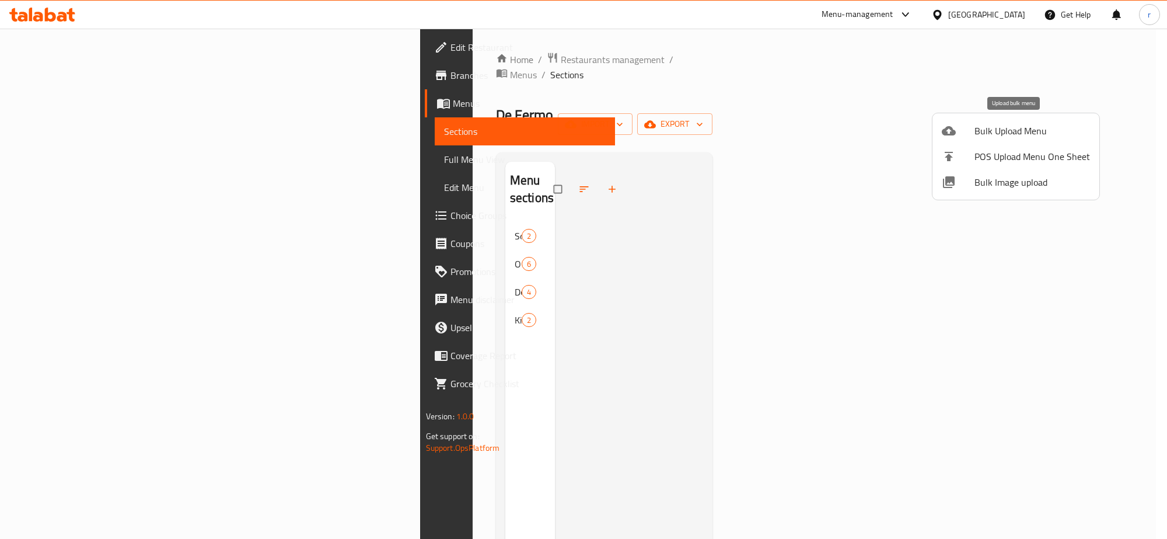
click at [996, 139] on li "Bulk Upload Menu" at bounding box center [1016, 131] width 167 height 26
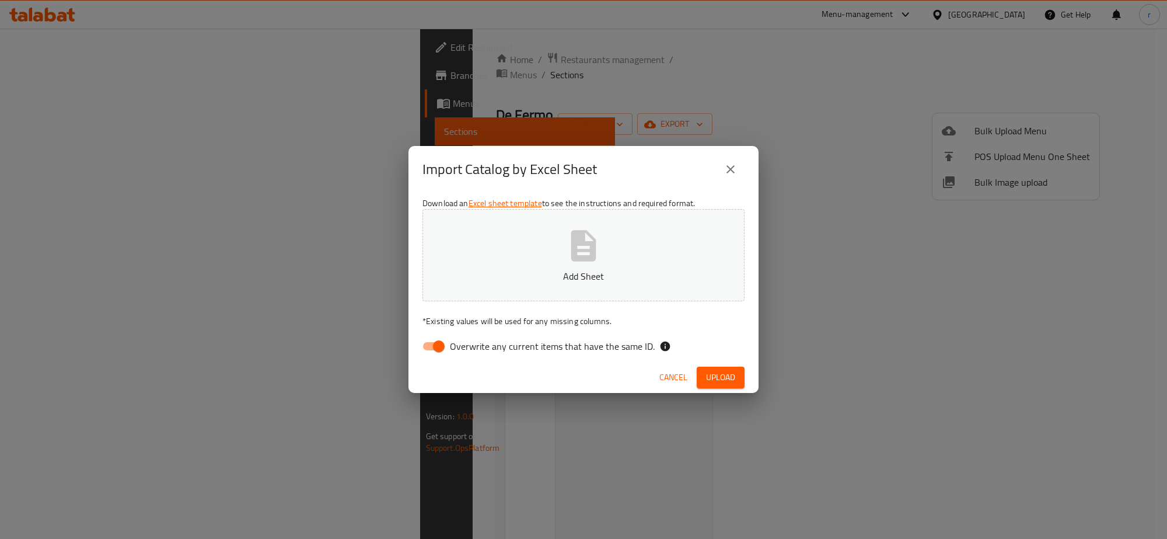
click at [554, 270] on p "Add Sheet" at bounding box center [584, 276] width 286 height 14
click at [431, 344] on input "Overwrite any current items that have the same ID." at bounding box center [439, 346] width 67 height 22
checkbox input "false"
click at [706, 373] on span "Upload" at bounding box center [720, 377] width 29 height 15
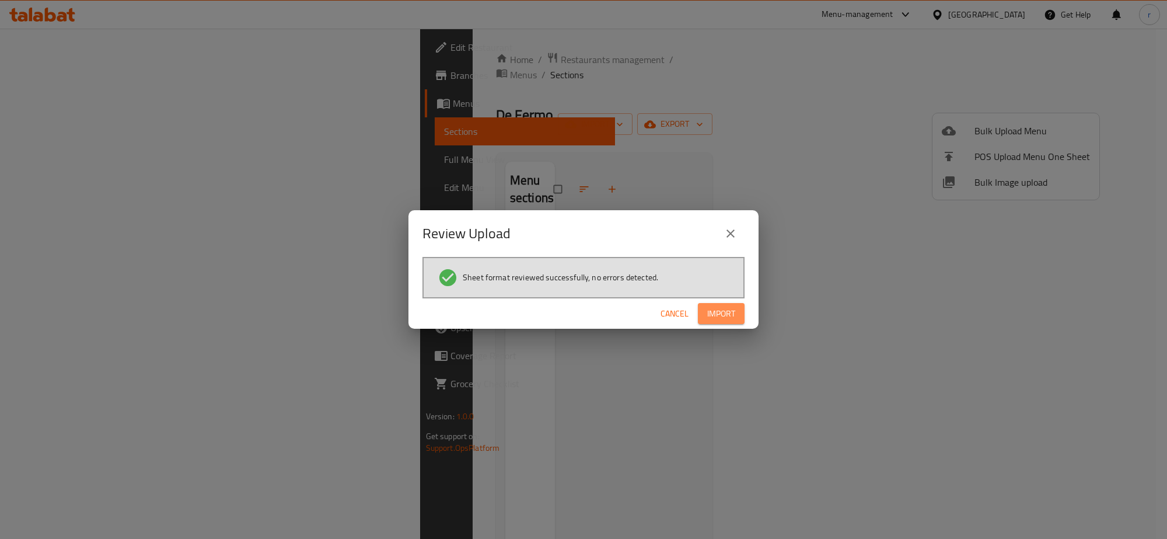
click at [744, 314] on button "Import" at bounding box center [721, 314] width 47 height 22
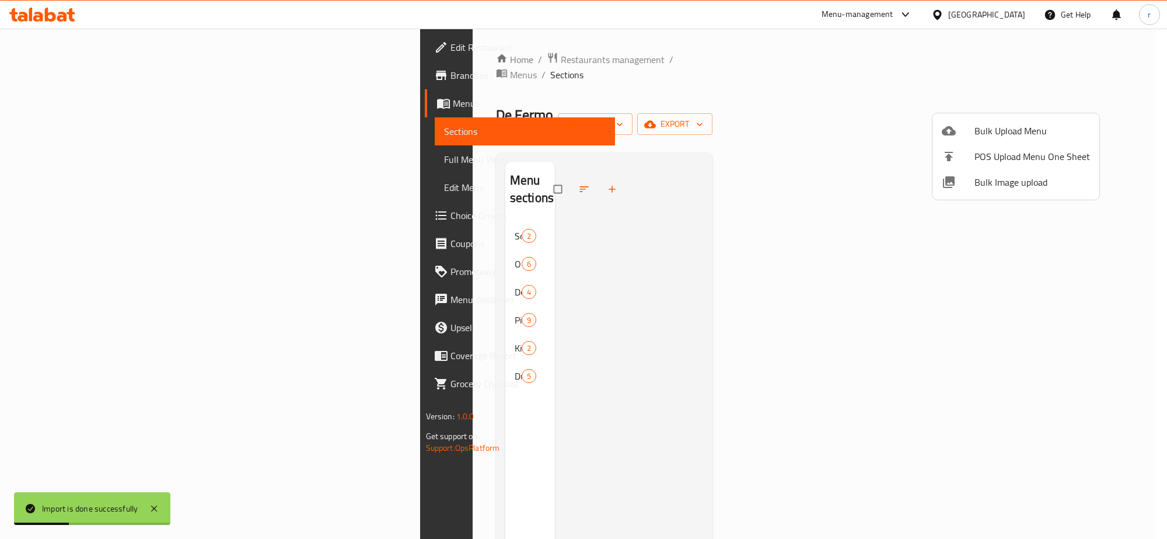
click at [372, 402] on div at bounding box center [583, 269] width 1167 height 539
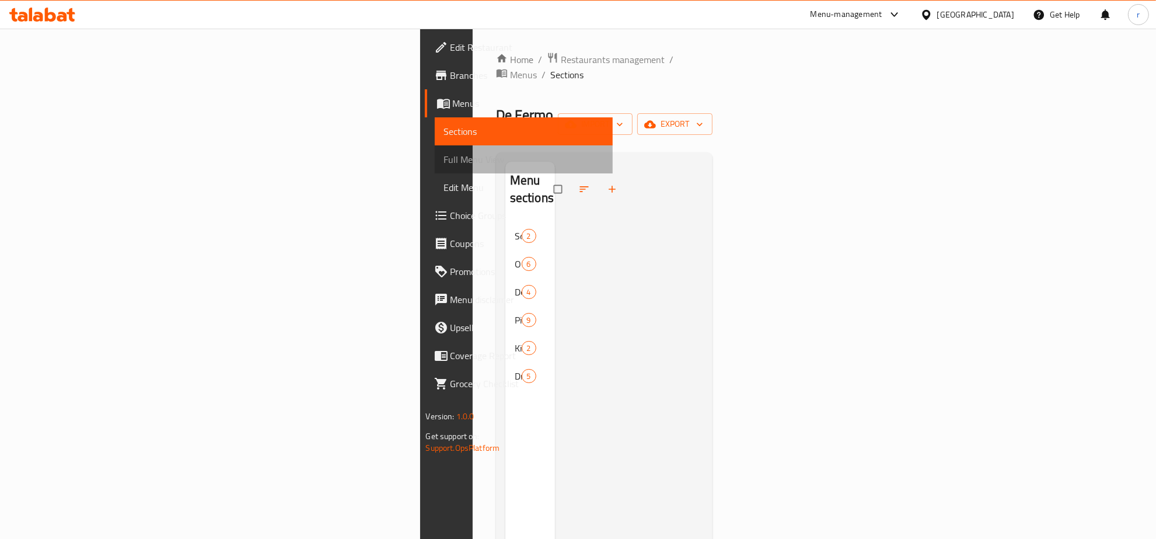
click at [444, 153] on span "Full Menu View" at bounding box center [524, 159] width 160 height 14
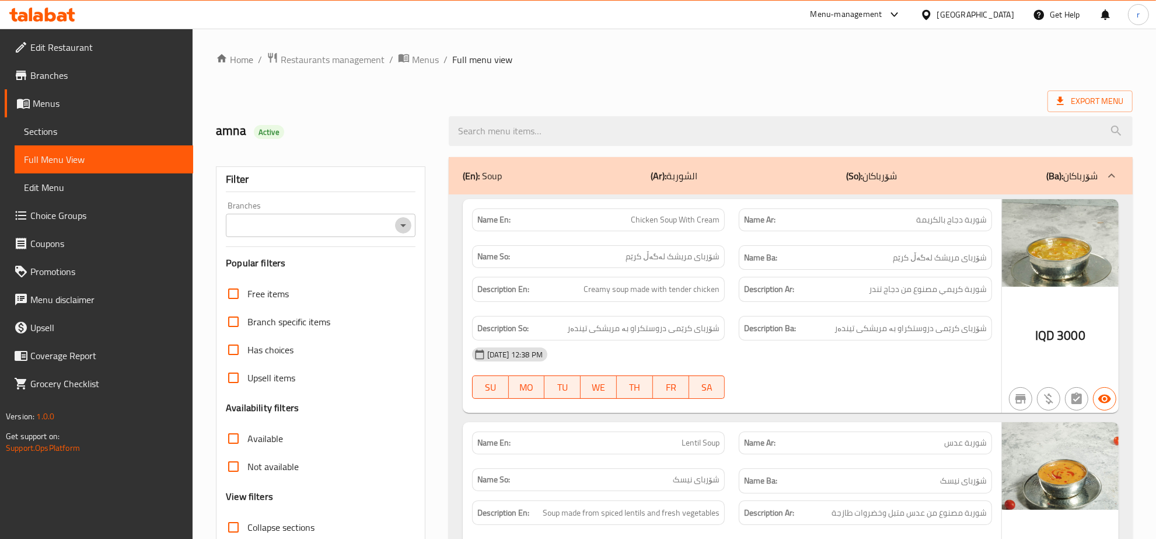
click at [406, 226] on icon "Open" at bounding box center [403, 225] width 14 height 14
click at [369, 278] on li "De Fermo," at bounding box center [320, 276] width 189 height 21
type input "De Fermo,"
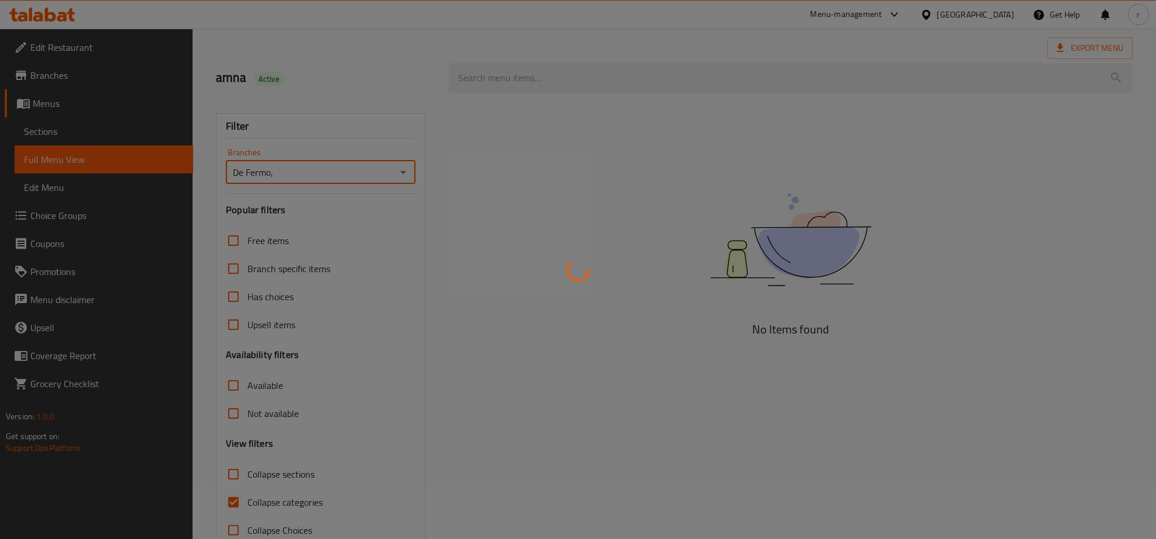
scroll to position [82, 0]
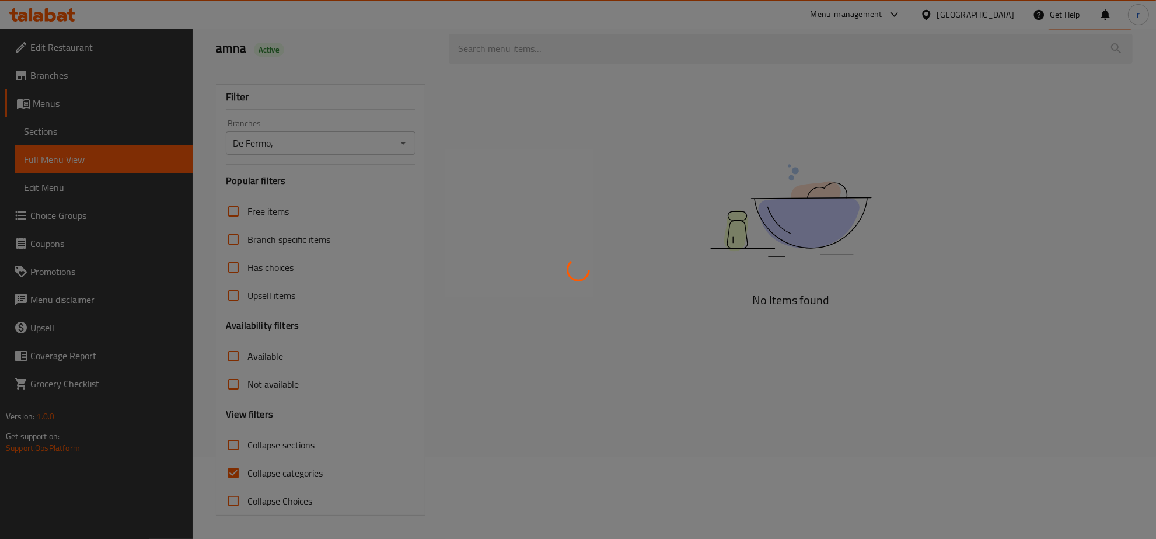
click at [241, 466] on div at bounding box center [578, 269] width 1156 height 539
click at [231, 476] on div at bounding box center [578, 269] width 1156 height 539
click at [234, 471] on div at bounding box center [578, 269] width 1156 height 539
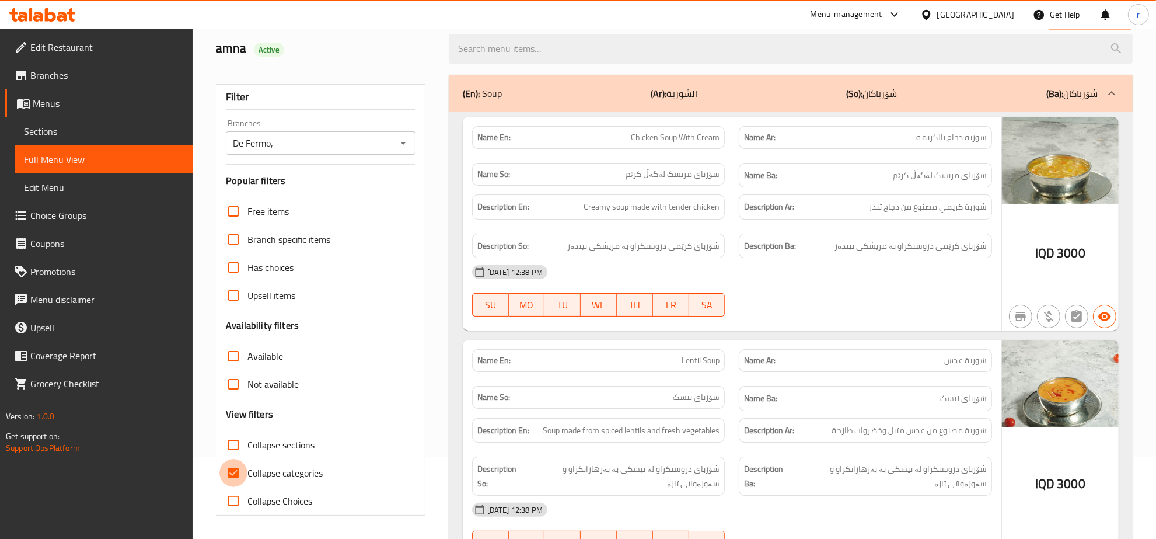
click at [239, 466] on input "Collapse categories" at bounding box center [233, 473] width 28 height 28
checkbox input "false"
click at [235, 439] on input "Collapse sections" at bounding box center [233, 445] width 28 height 28
checkbox input "true"
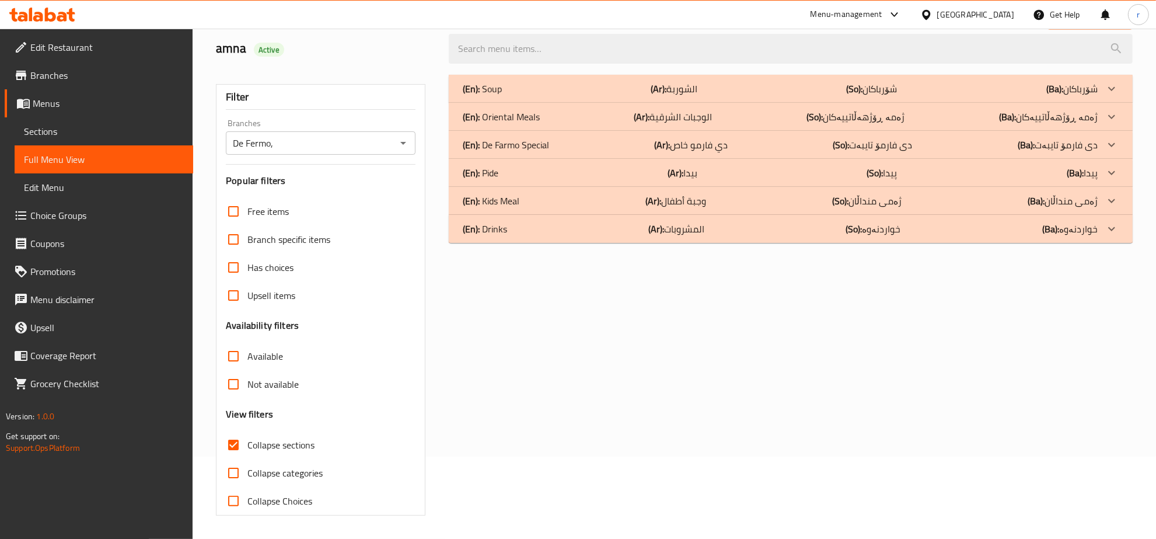
click at [1004, 96] on div "(En): Drinks (Ar): المشروبات (So): خواردنەوە (Ba): خواردنەوە" at bounding box center [780, 89] width 635 height 14
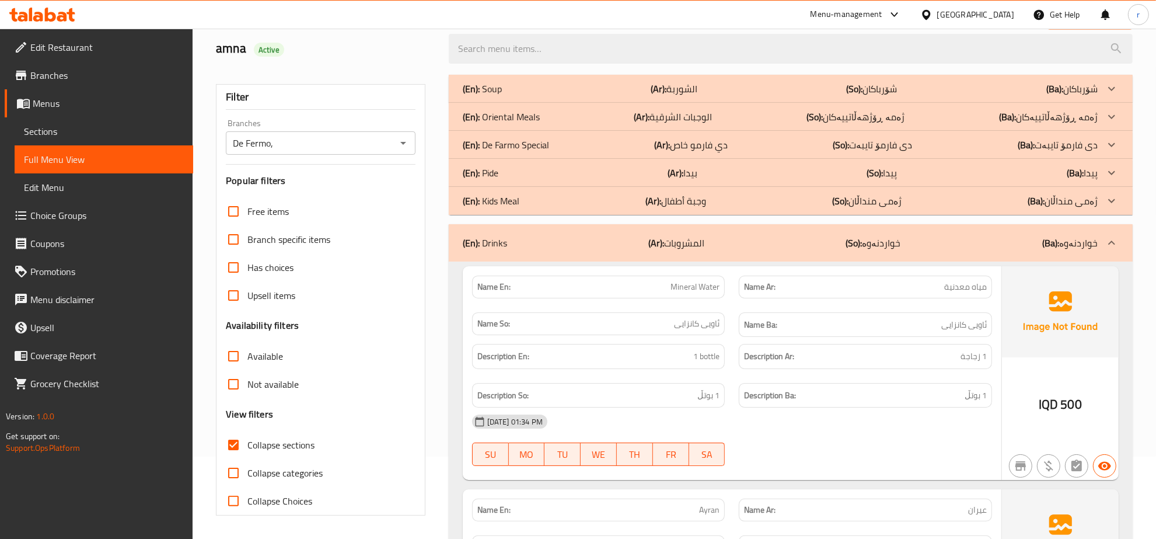
click at [1022, 96] on div "(En): Pide (Ar): بيدا (So): پیدا (Ba): پیدا" at bounding box center [780, 89] width 635 height 14
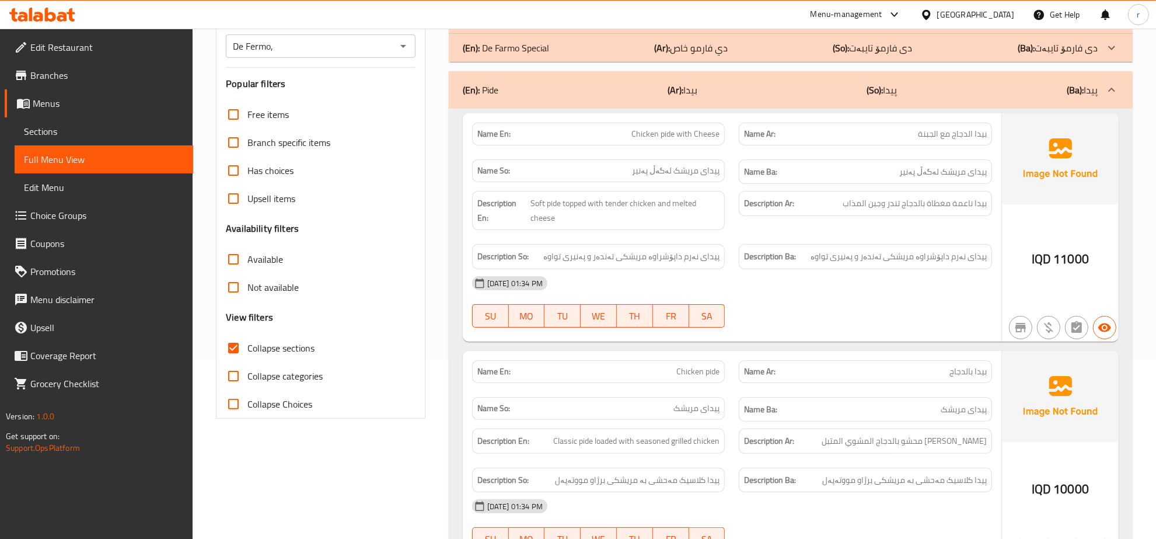
scroll to position [243, 0]
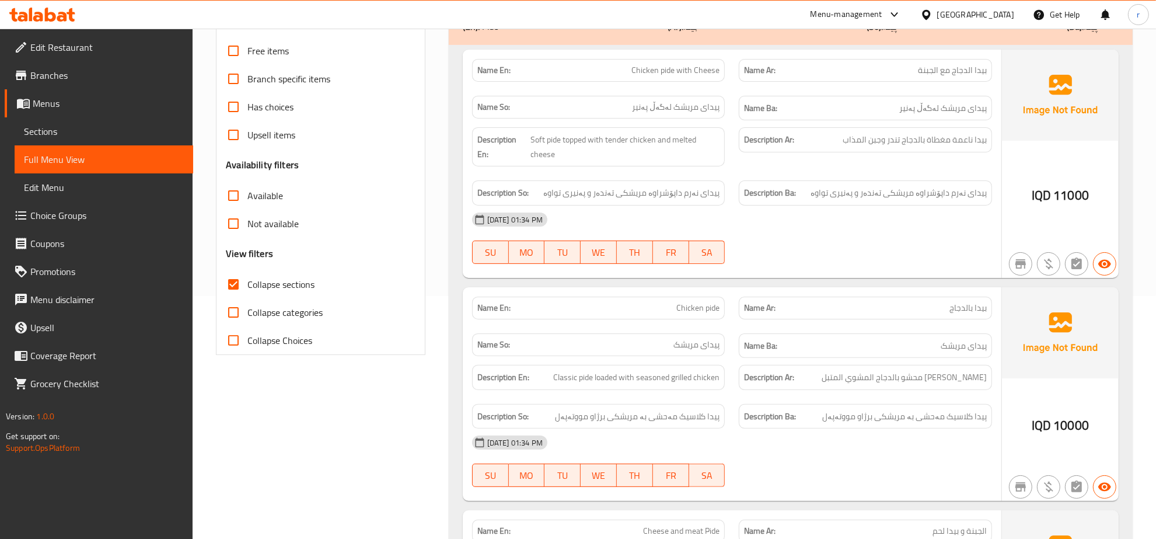
click at [97, 130] on span "Sections" at bounding box center [104, 131] width 160 height 14
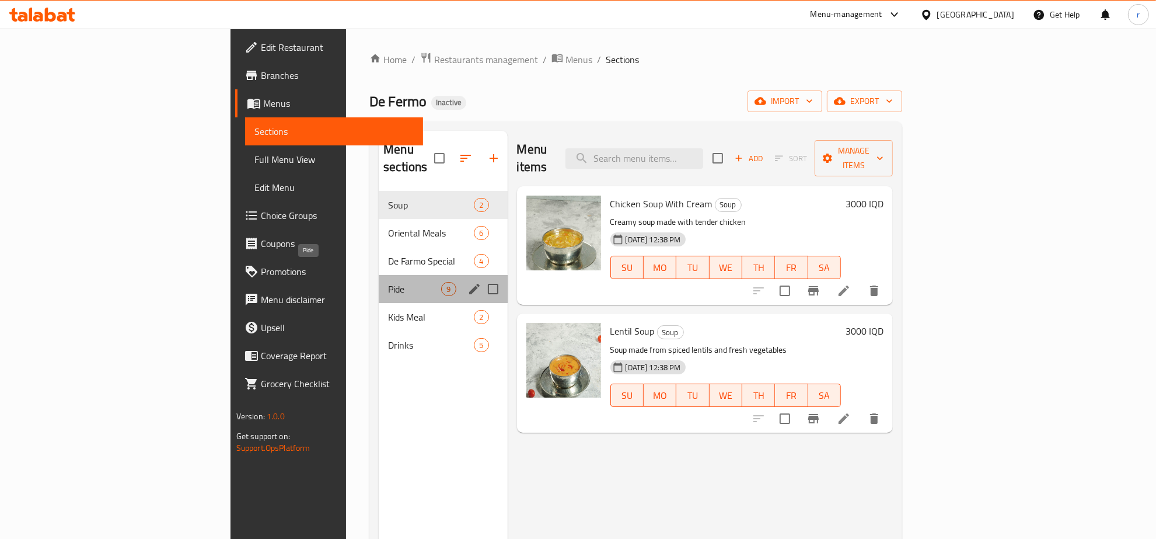
click at [388, 282] on span "Pide" at bounding box center [414, 289] width 53 height 14
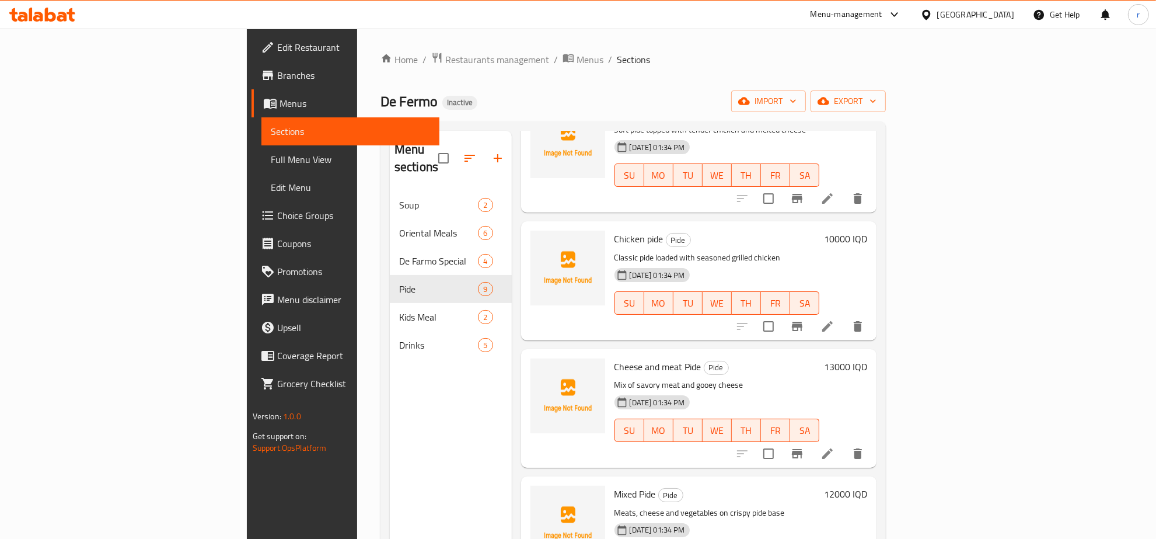
scroll to position [121, 0]
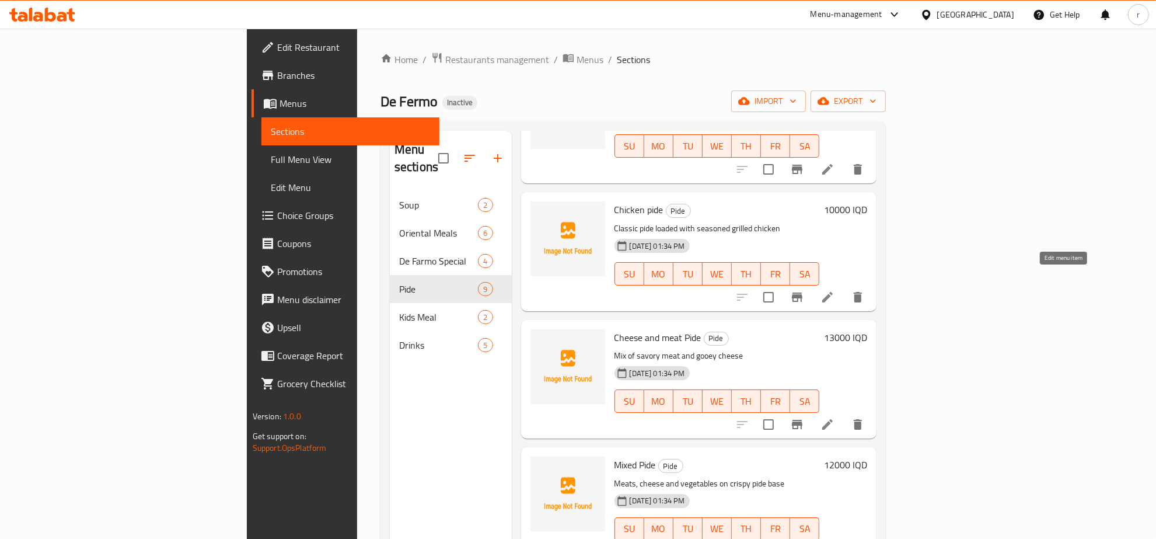
click at [835, 290] on icon at bounding box center [828, 297] width 14 height 14
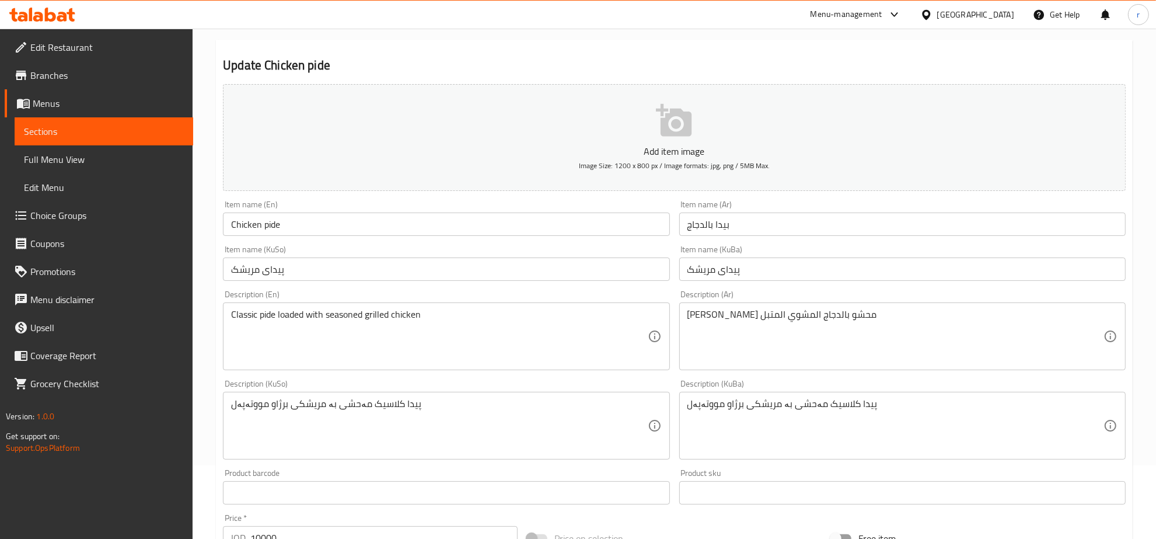
scroll to position [121, 0]
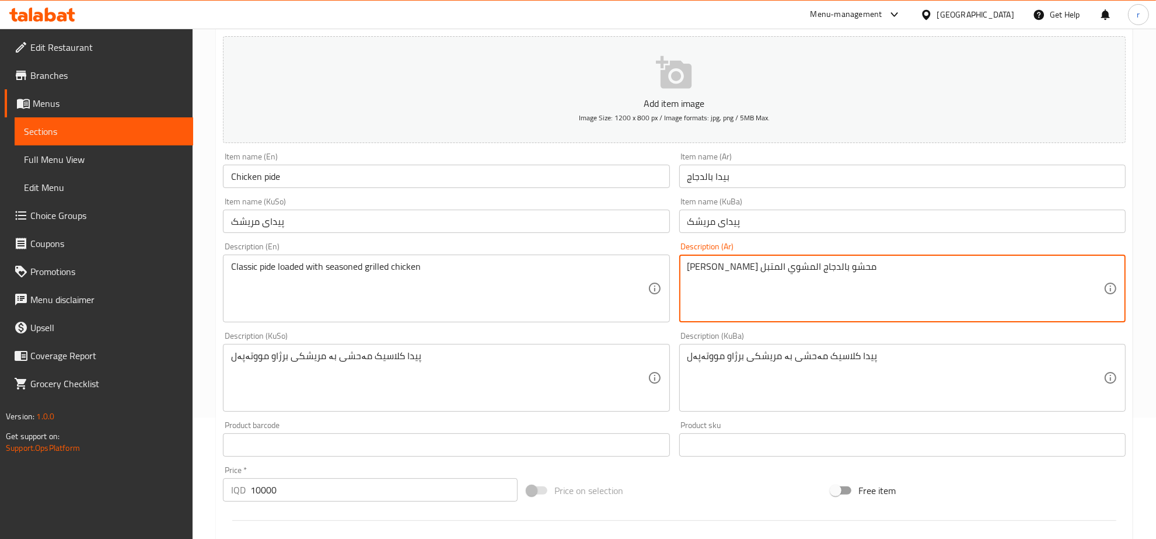
click at [783, 269] on textarea "[PERSON_NAME] محشو بالدجاج المشوي المتبل" at bounding box center [895, 288] width 416 height 55
click at [795, 270] on textarea "[PERSON_NAME] محشو بالدجاج المشوي المتبل" at bounding box center [895, 288] width 416 height 55
paste textarea "ودد"
type textarea "بيدا كلاسيك لودد بالدجاج المشوي المتبل"
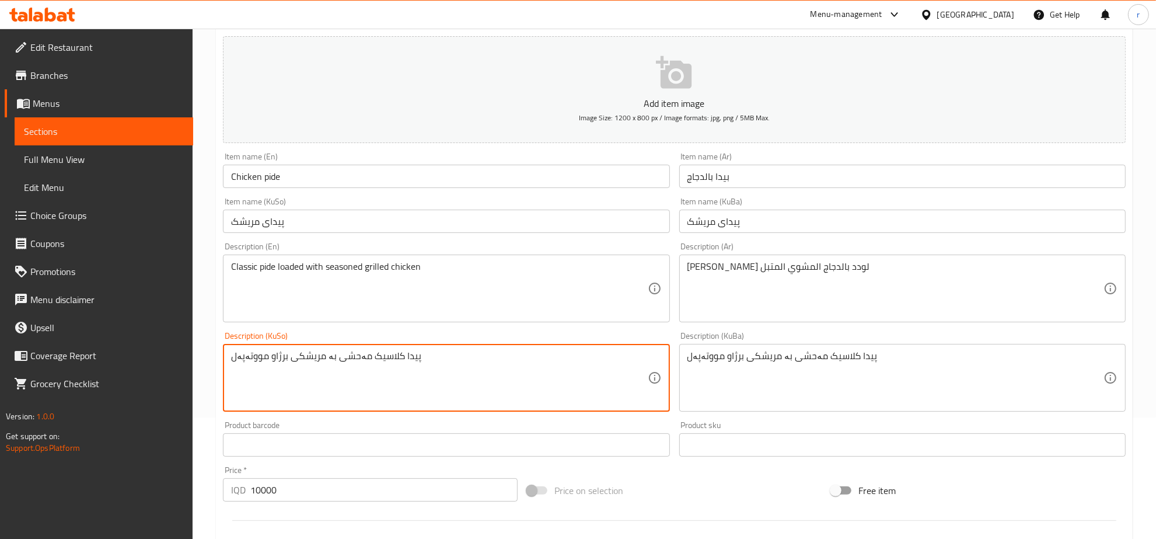
click at [346, 354] on textarea "پیدا کلاسیک مەحشی بە مریشکی برژاو مووتەپەل" at bounding box center [439, 377] width 416 height 55
paste textarea "ۆوادید"
click at [333, 353] on textarea "پیدا کلاسیک لۆوادید بە مریشکی برژاو مووتەپەل" at bounding box center [439, 377] width 416 height 55
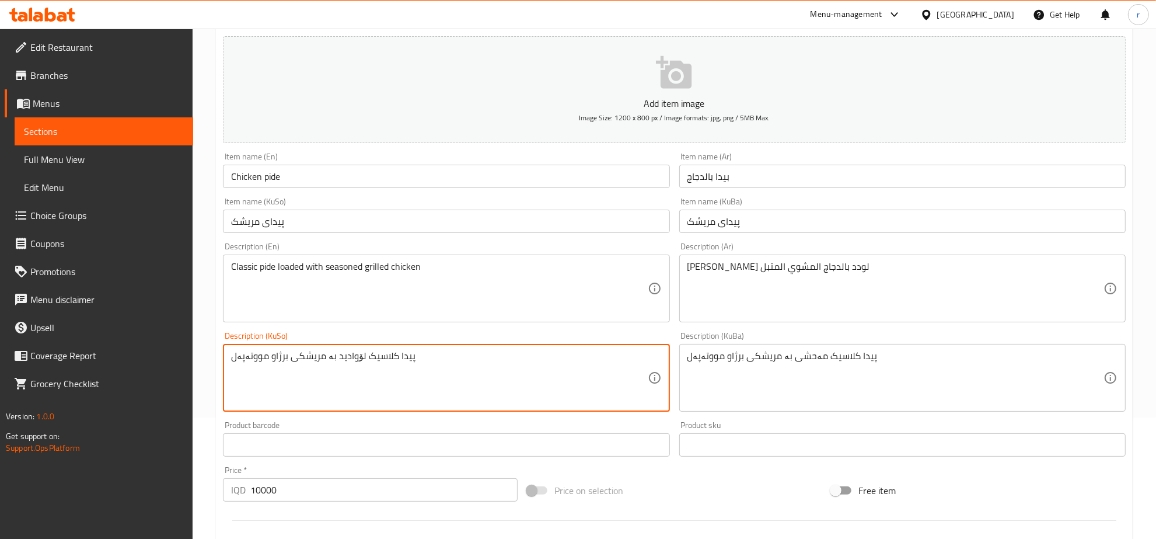
type textarea "پیدا کلاسیک لۆوادید بە مریشکی برژاو مووتەپەل"
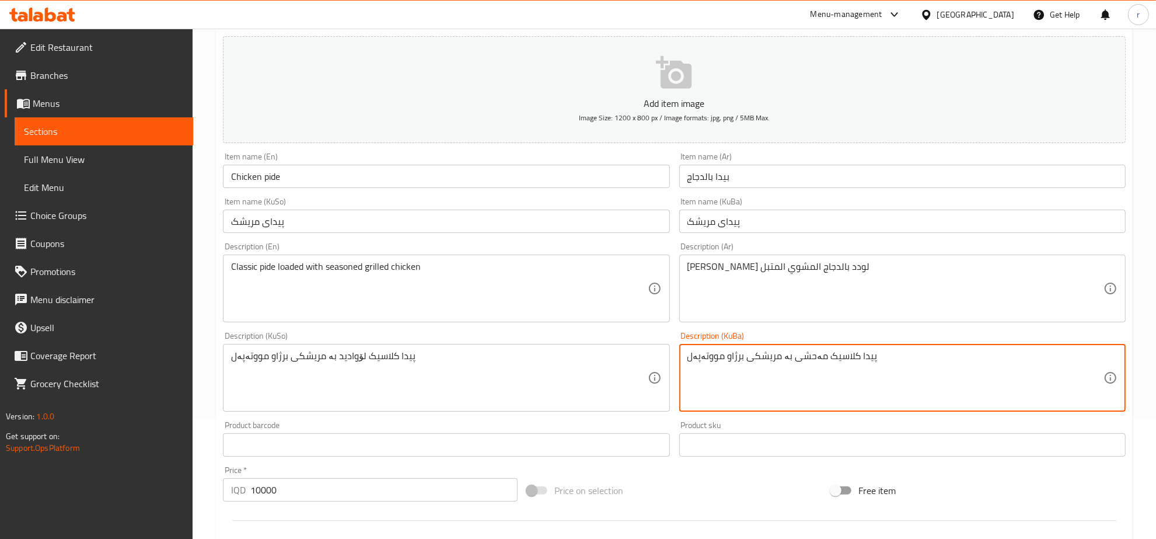
click at [786, 354] on textarea "پیدا کلاسیک مەحشی بە مریشکی برژاو مووتەپەل" at bounding box center [895, 377] width 416 height 55
paste textarea "ۆوادید"
type textarea "پیدا کلاسیک لۆوادید بە مریشکی برژاو مووتەپەل"
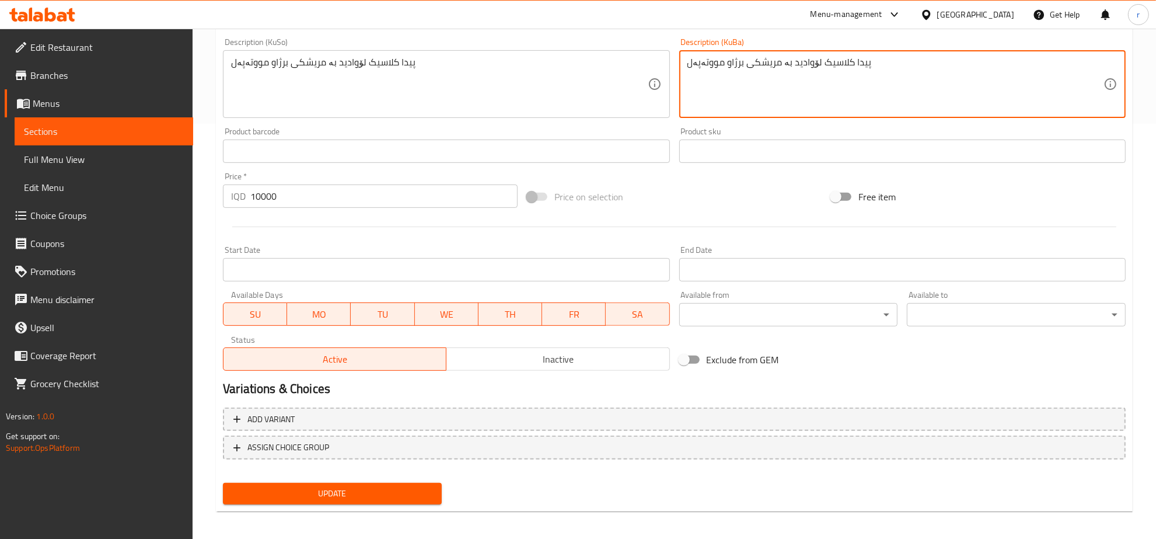
scroll to position [418, 0]
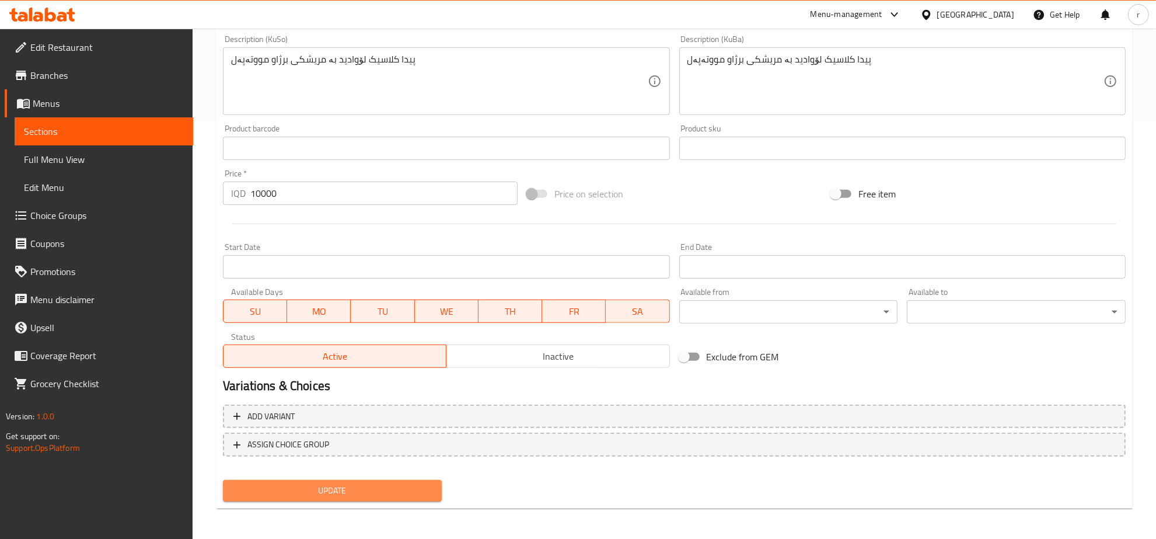
click at [362, 486] on span "Update" at bounding box center [332, 490] width 200 height 15
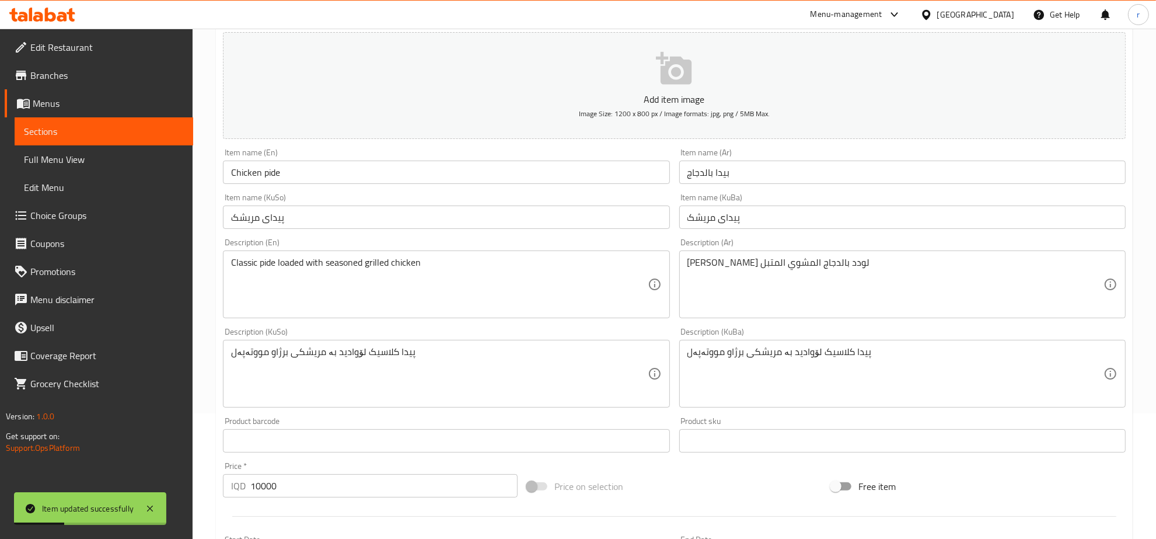
scroll to position [0, 0]
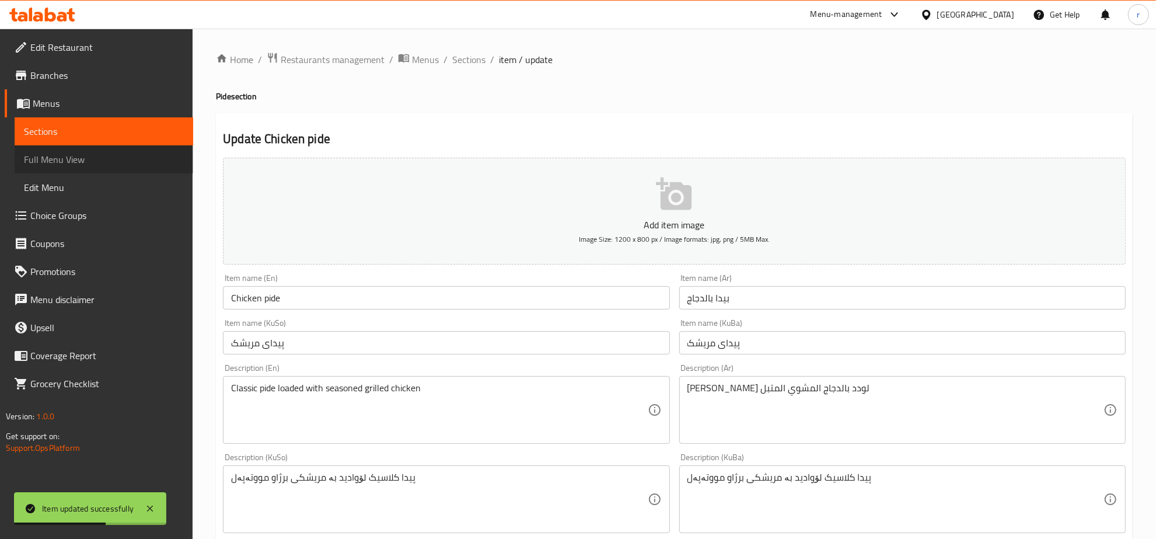
click at [111, 160] on span "Full Menu View" at bounding box center [104, 159] width 160 height 14
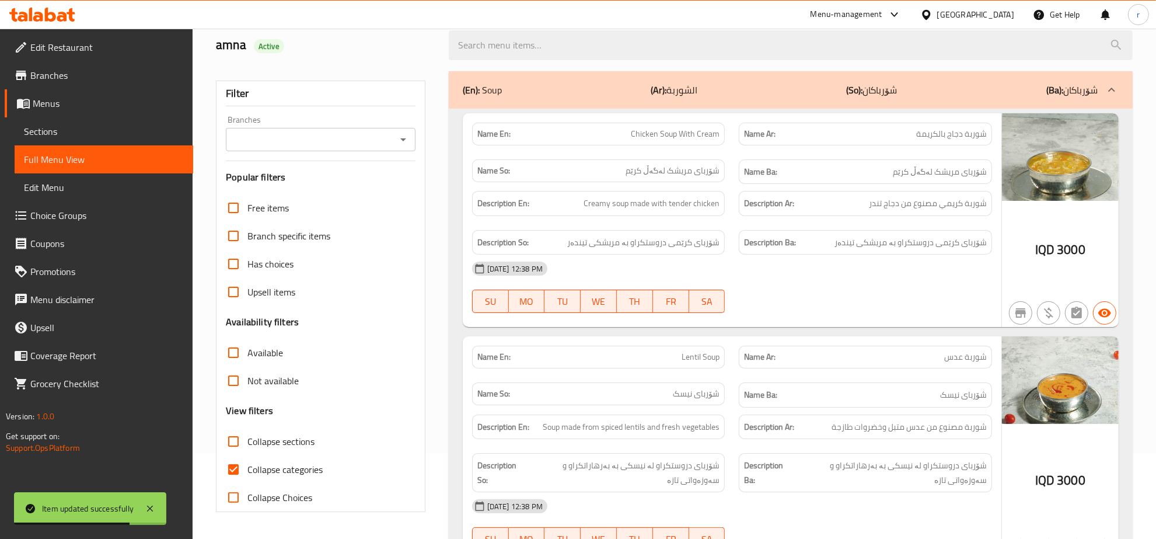
scroll to position [121, 0]
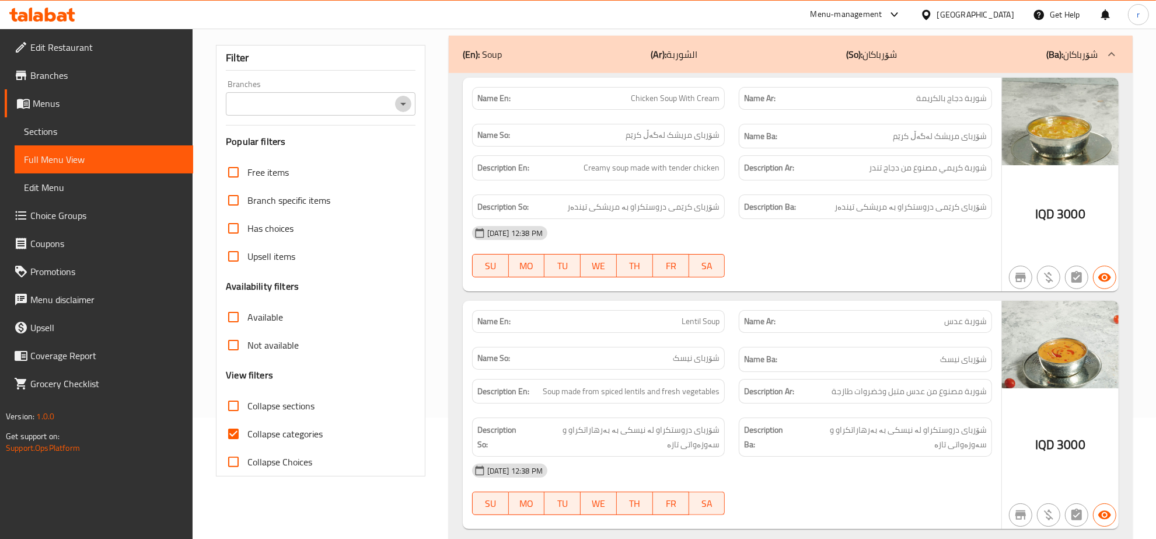
click at [399, 104] on icon "Open" at bounding box center [403, 104] width 14 height 14
click at [327, 283] on div "Free items Branch specific items Has choices Upsell items Availability filters …" at bounding box center [321, 316] width 190 height 317
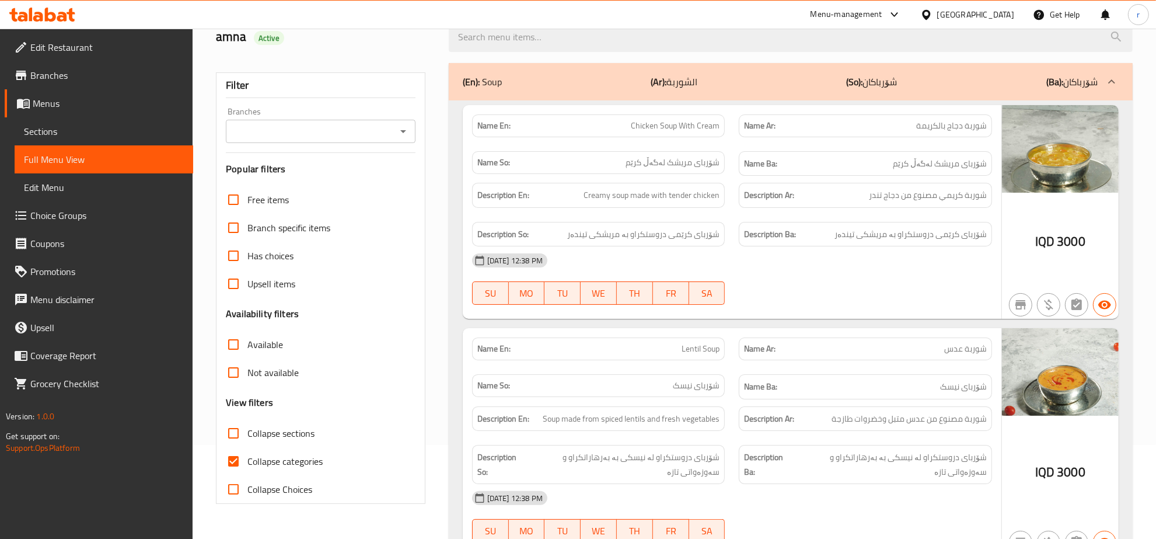
scroll to position [0, 0]
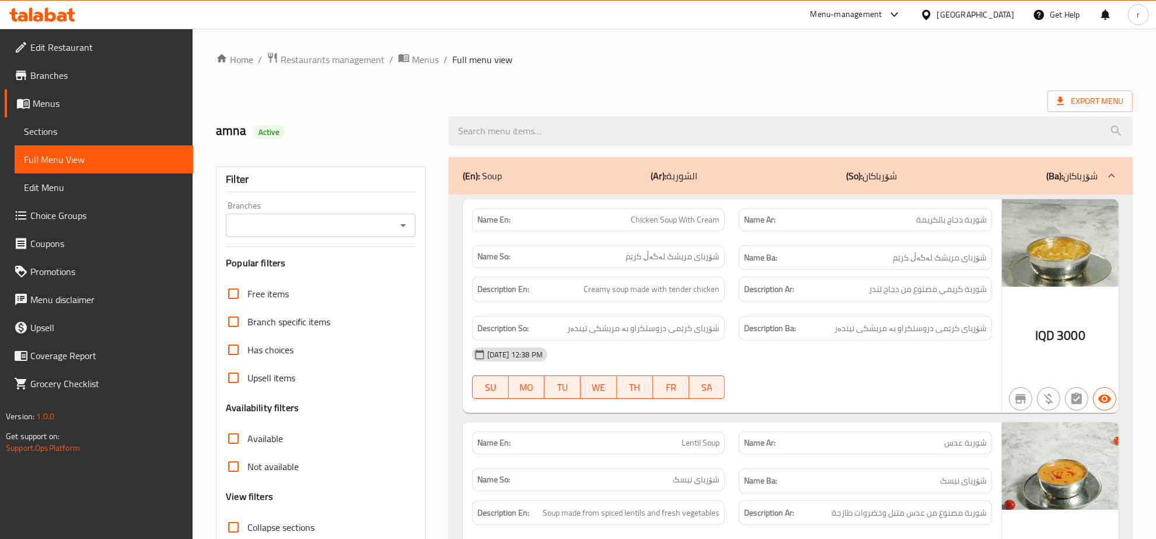
click at [304, 527] on span "Collapse sections" at bounding box center [280, 527] width 67 height 14
click at [247, 527] on input "Collapse sections" at bounding box center [233, 527] width 28 height 28
checkbox input "true"
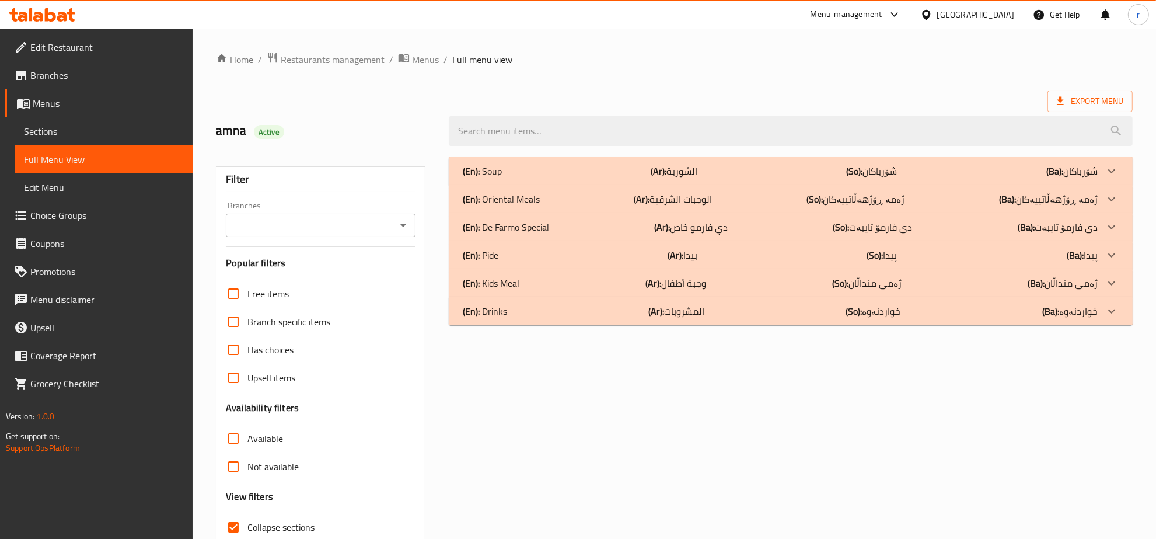
scroll to position [3, 0]
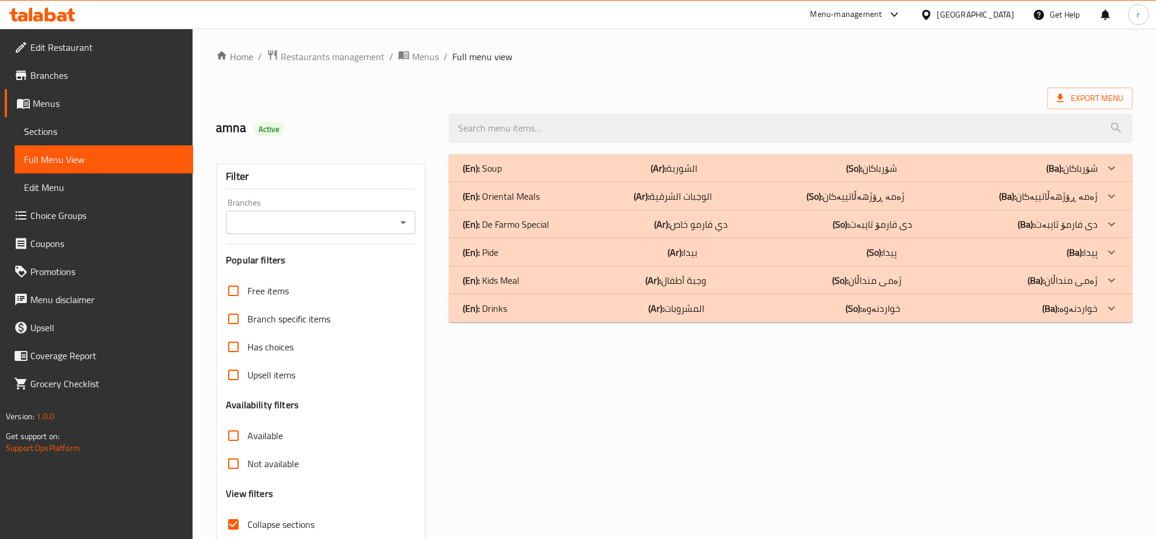
click at [966, 175] on div "(En): Pide (Ar): بيدا (So): پیدا (Ba): پیدا" at bounding box center [780, 168] width 635 height 14
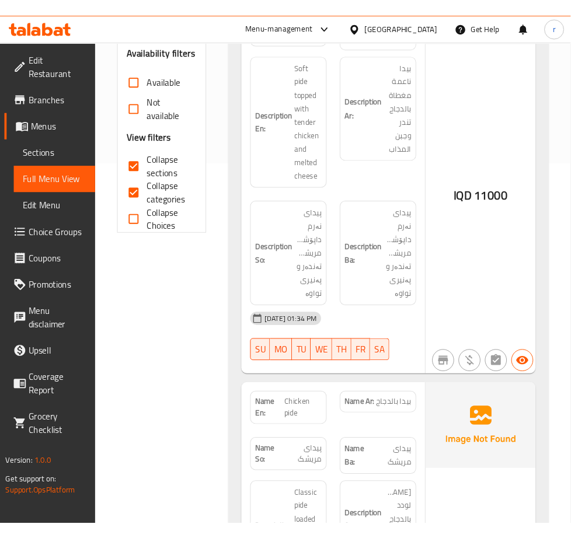
scroll to position [365, 0]
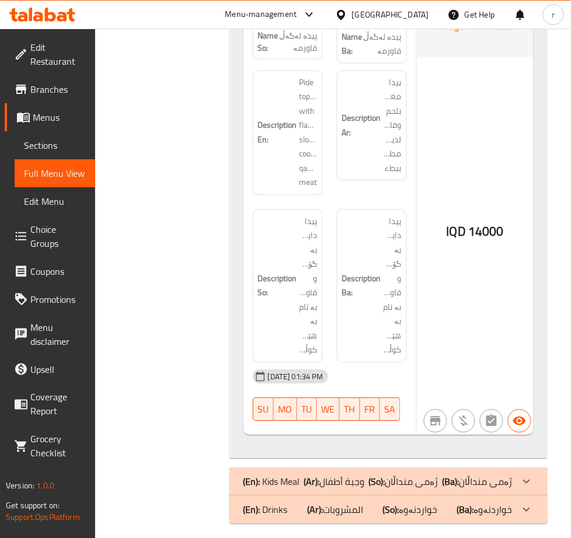
scroll to position [4138, 0]
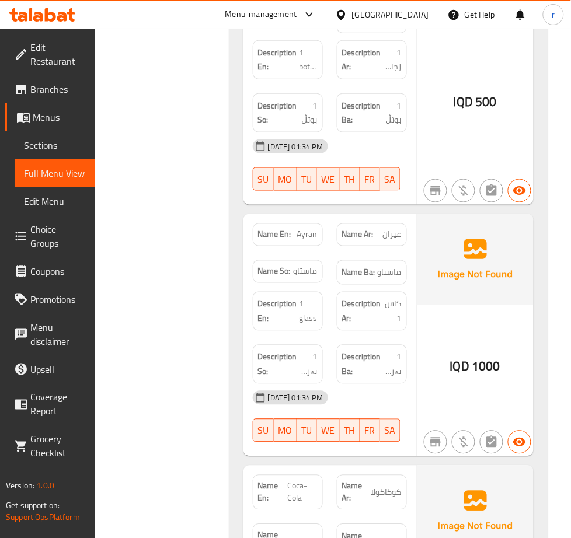
scroll to position [4867, 0]
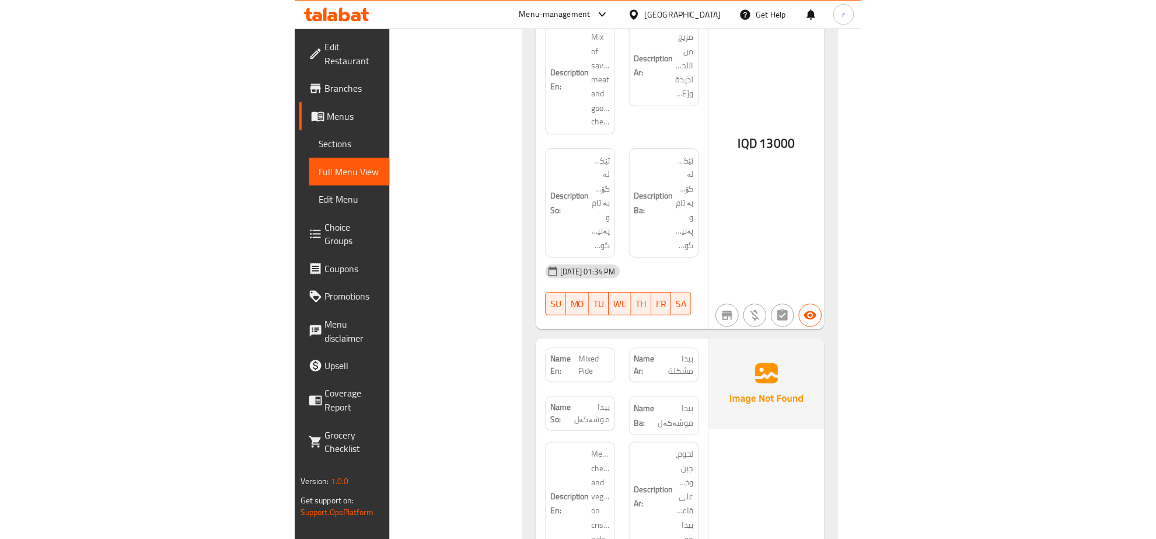
scroll to position [1135, 0]
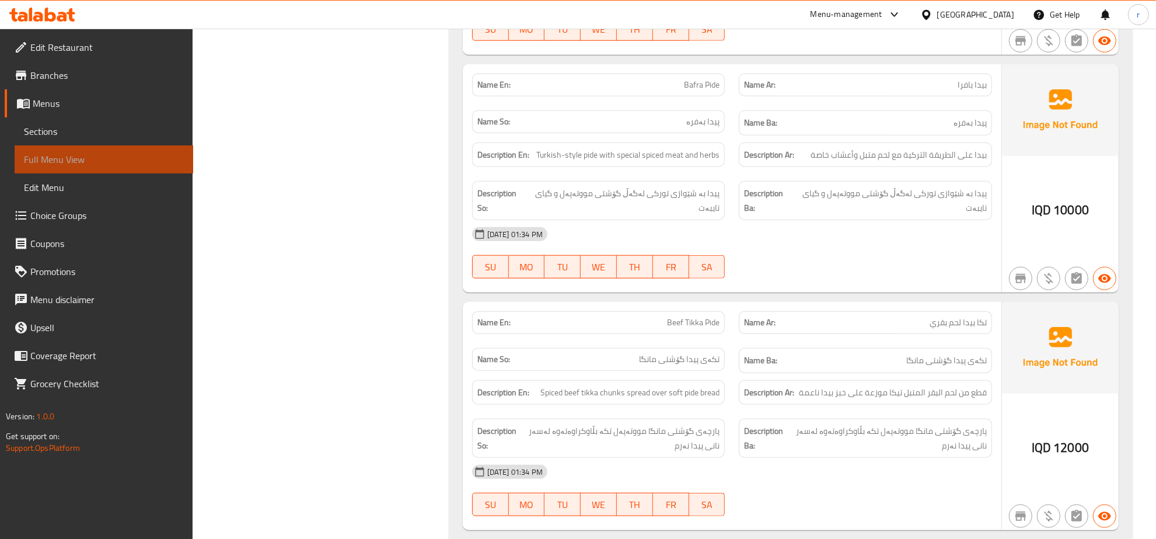
click at [127, 162] on span "Full Menu View" at bounding box center [104, 159] width 160 height 14
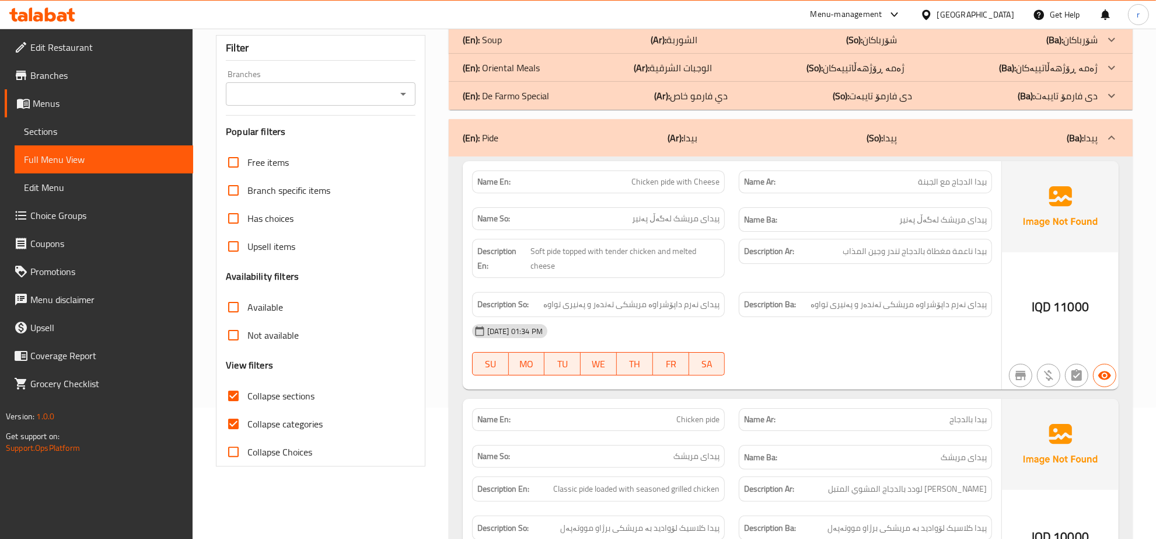
scroll to position [162, 0]
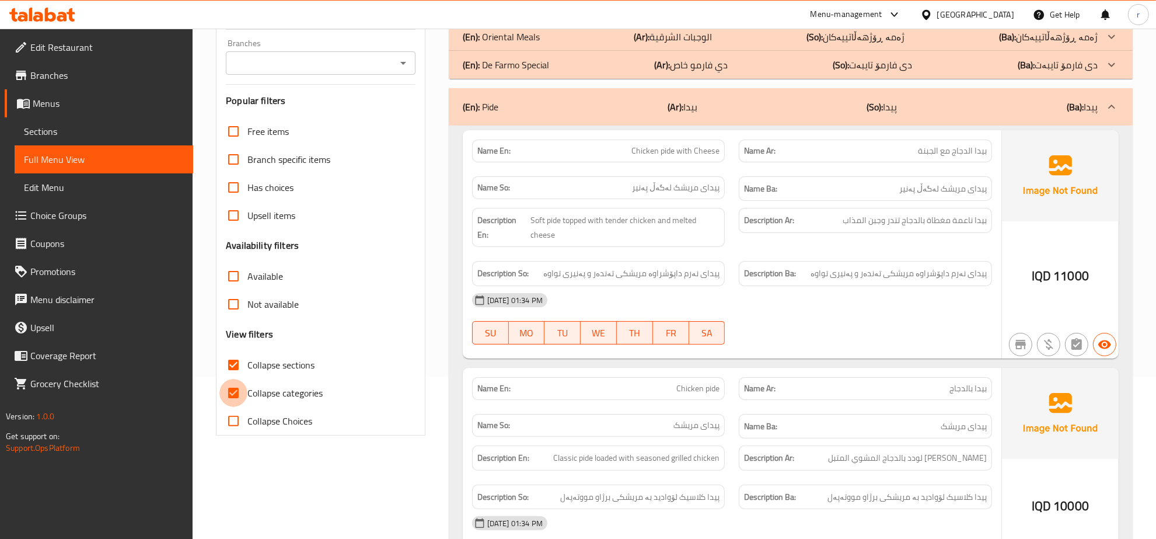
click at [232, 397] on input "Collapse categories" at bounding box center [233, 393] width 28 height 28
checkbox input "false"
click at [400, 63] on icon "Open" at bounding box center [403, 63] width 14 height 14
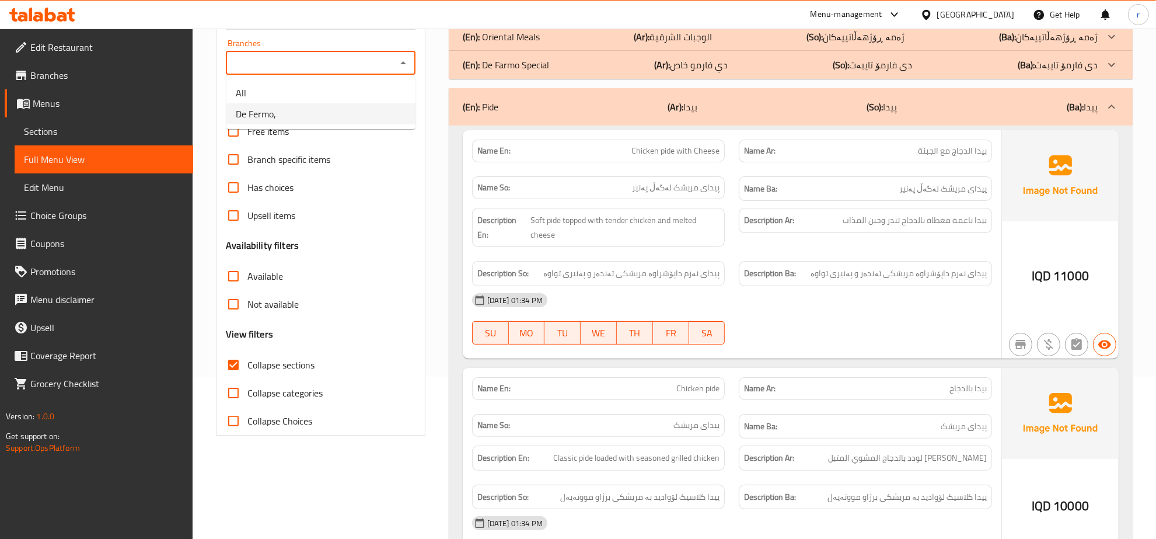
click at [352, 123] on li "De Fermo," at bounding box center [320, 113] width 189 height 21
type input "De Fermo,"
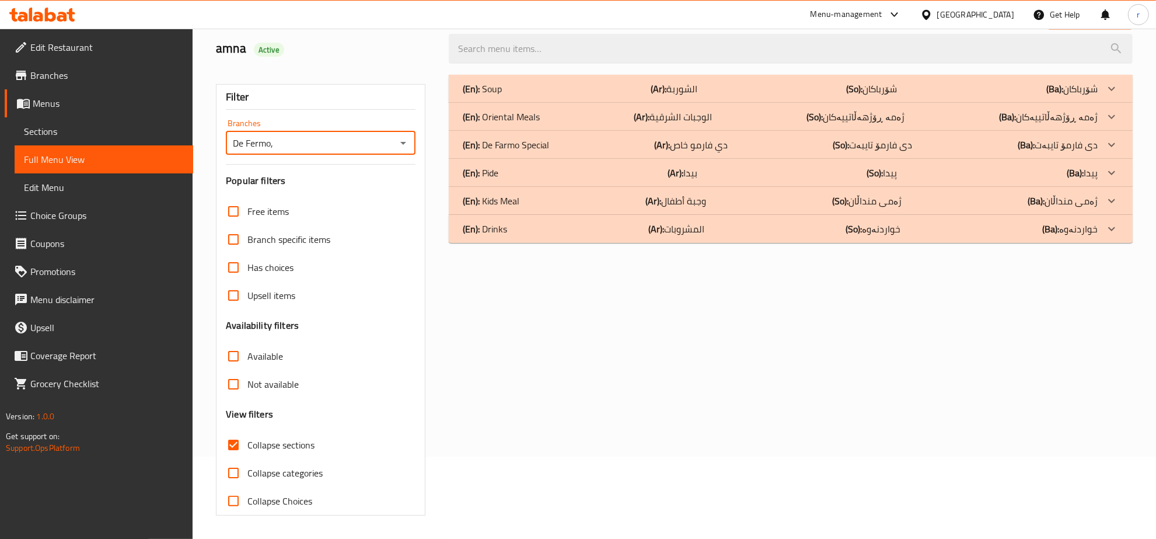
click at [813, 96] on div "(En): Pide (Ar): بيدا (So): پیدا (Ba): پیدا" at bounding box center [780, 89] width 635 height 14
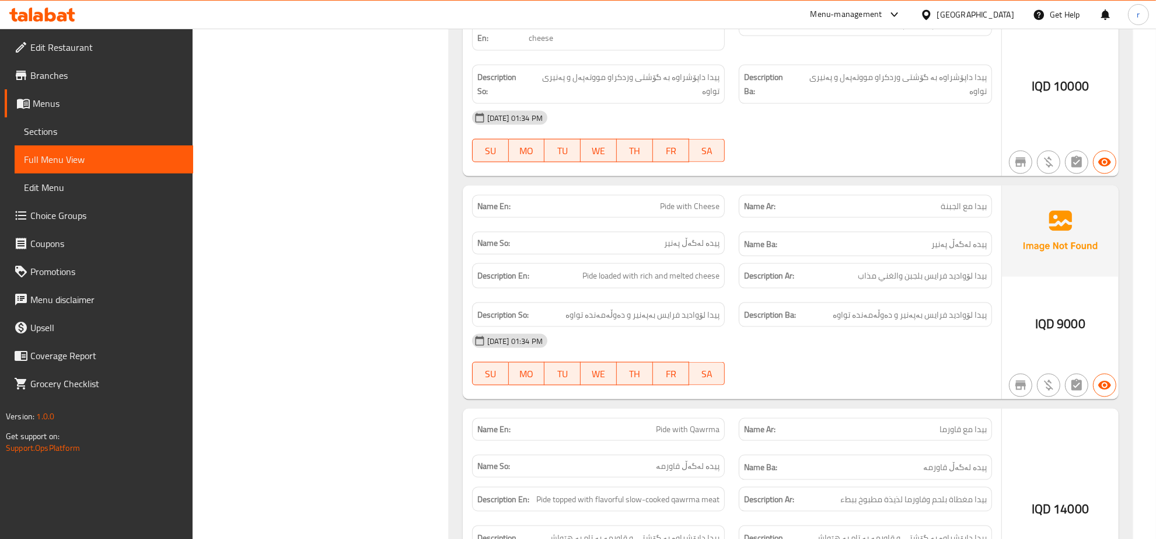
scroll to position [1932, 0]
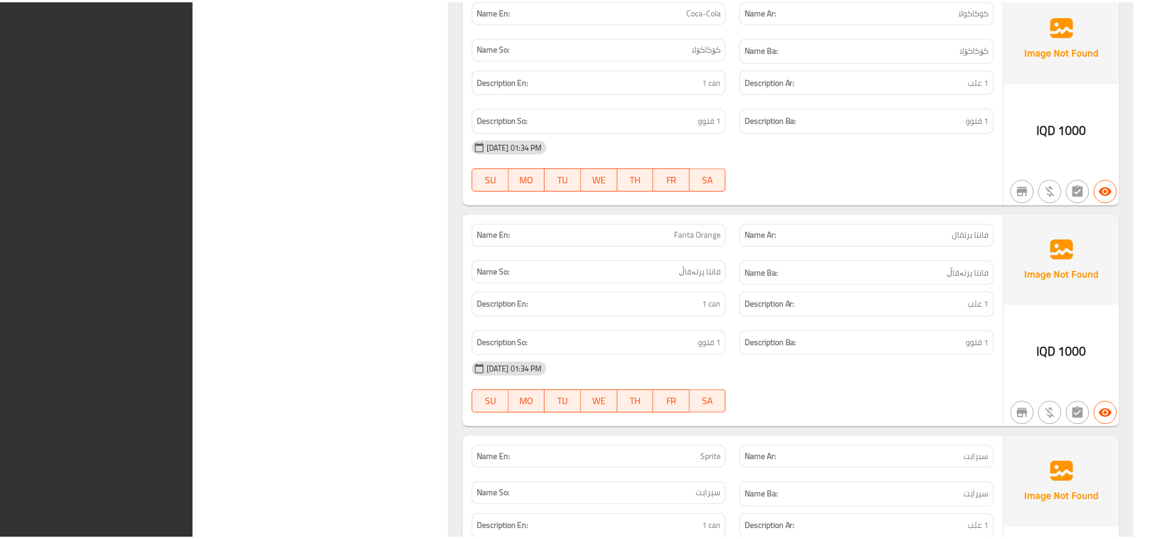
scroll to position [3076, 0]
